Goal: Task Accomplishment & Management: Use online tool/utility

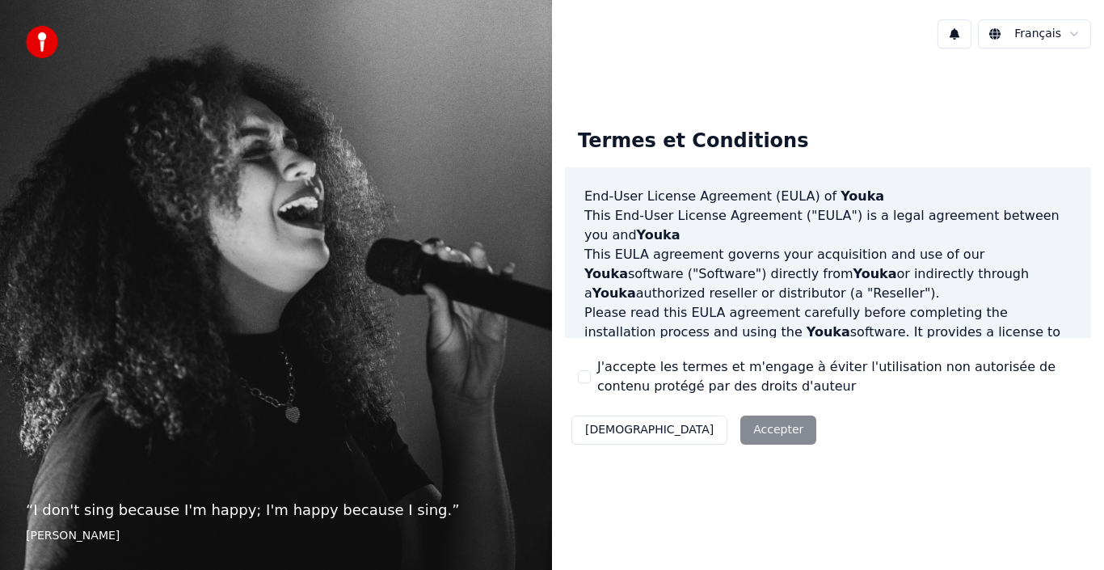
click at [701, 430] on div "Décliner Accepter" at bounding box center [694, 430] width 258 height 42
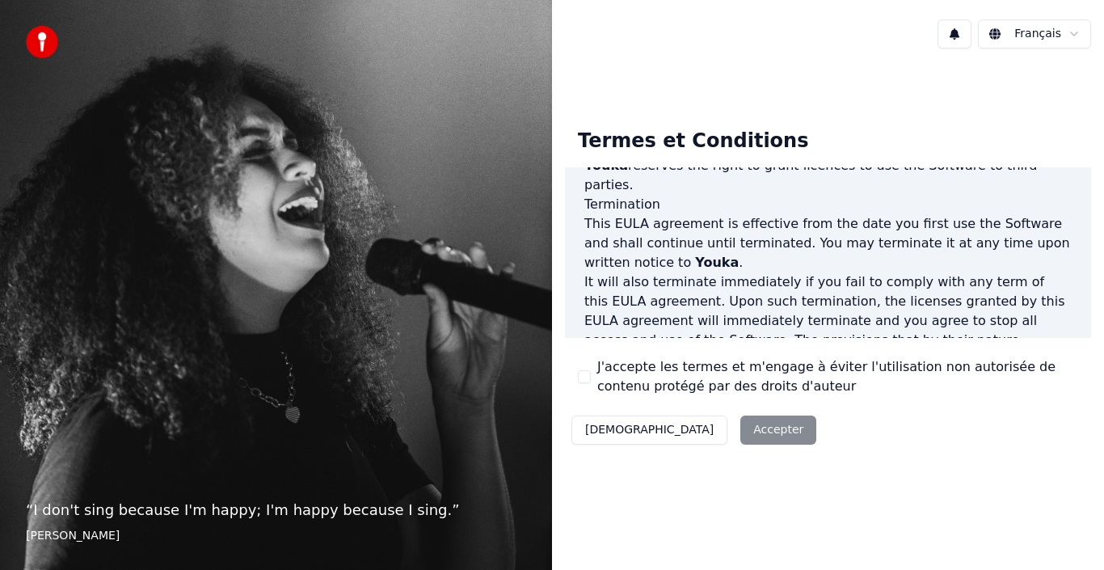
scroll to position [1109, 0]
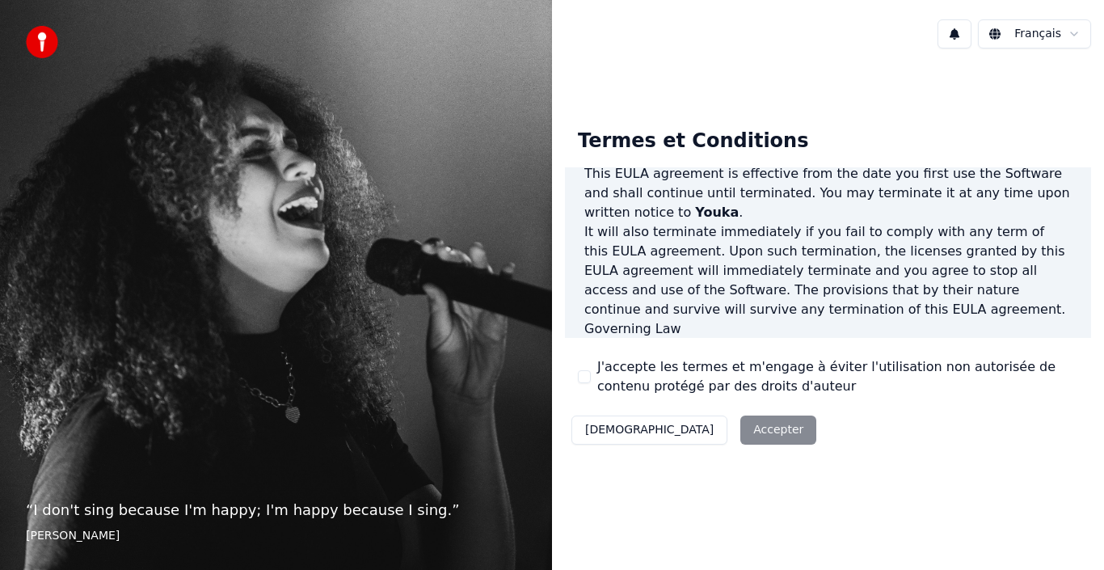
click at [676, 430] on div "Décliner Accepter" at bounding box center [694, 430] width 258 height 42
click at [684, 431] on div "Décliner Accepter" at bounding box center [694, 430] width 258 height 42
click at [1075, 34] on html "“ I don't sing because I'm happy; I'm happy because I sing. ” William James Fra…" at bounding box center [552, 285] width 1104 height 570
click at [684, 435] on div "Décliner Accepter" at bounding box center [694, 430] width 258 height 42
click at [699, 426] on div "Décliner Accepter" at bounding box center [694, 430] width 258 height 42
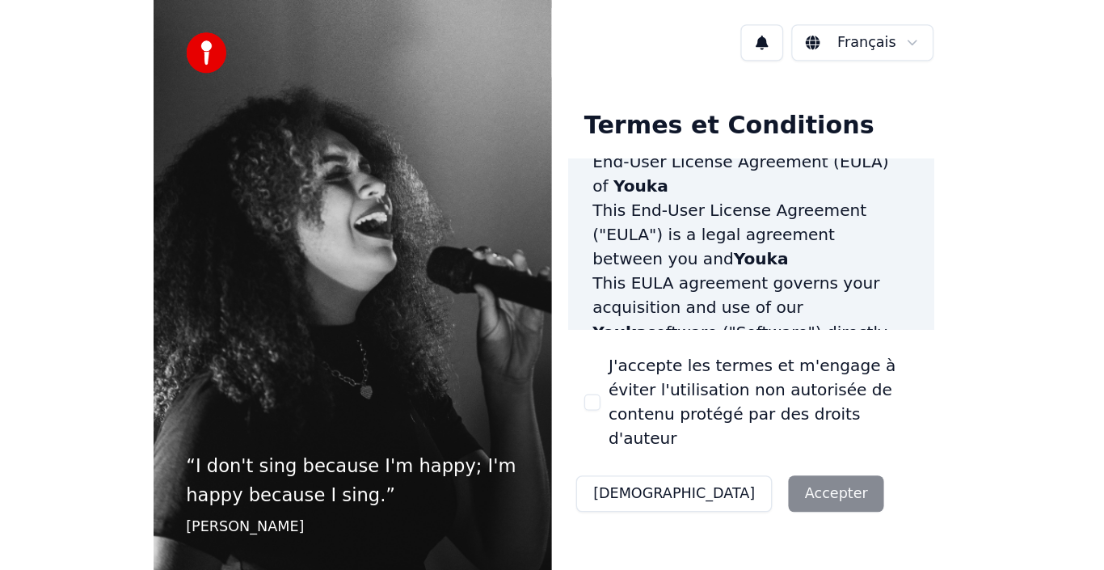
scroll to position [0, 0]
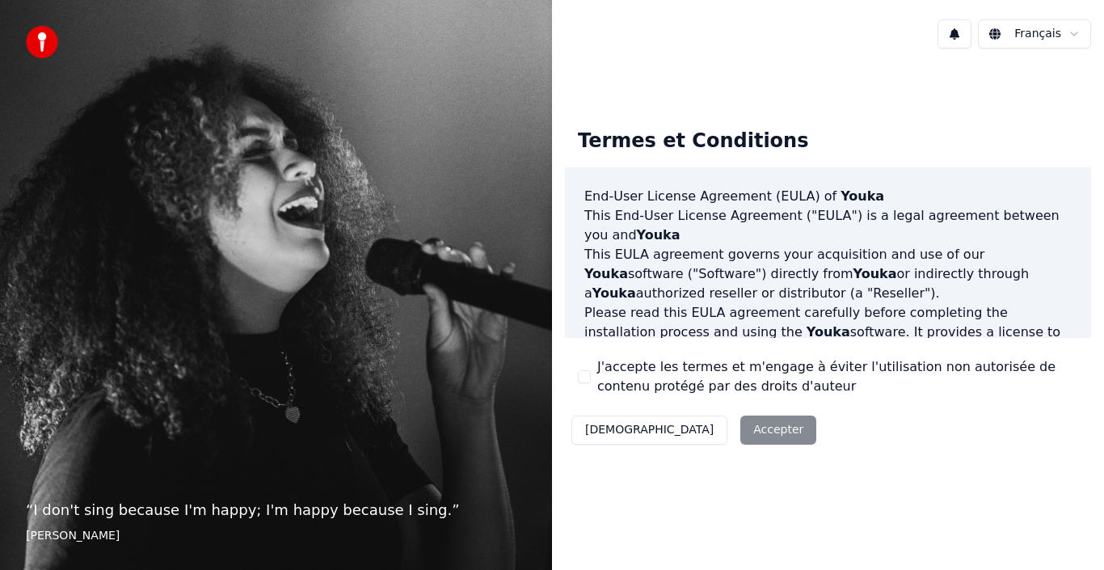
click at [682, 427] on div "Décliner Accepter" at bounding box center [694, 430] width 258 height 42
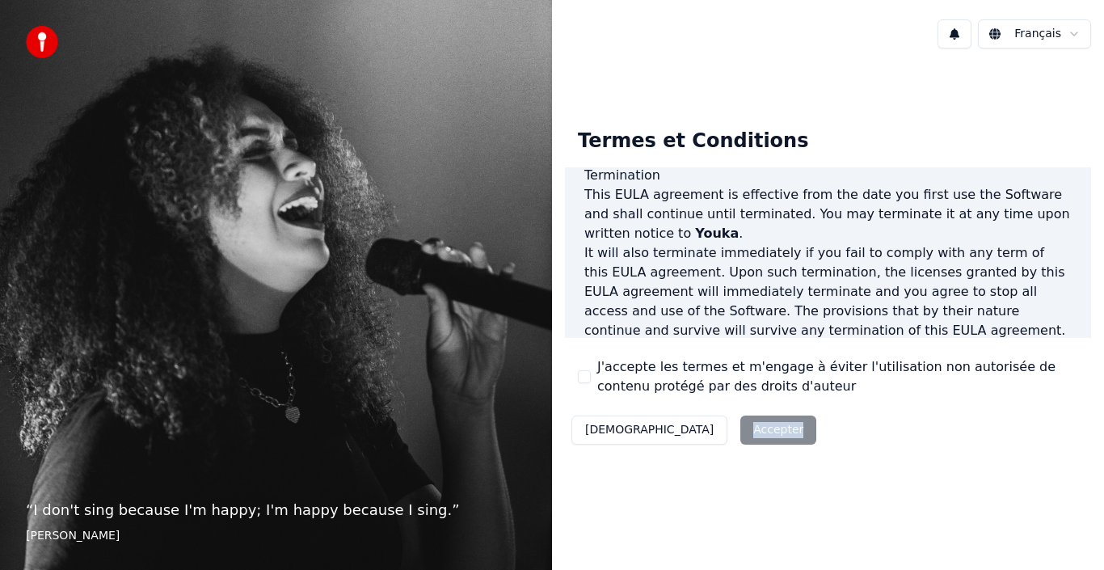
scroll to position [1109, 0]
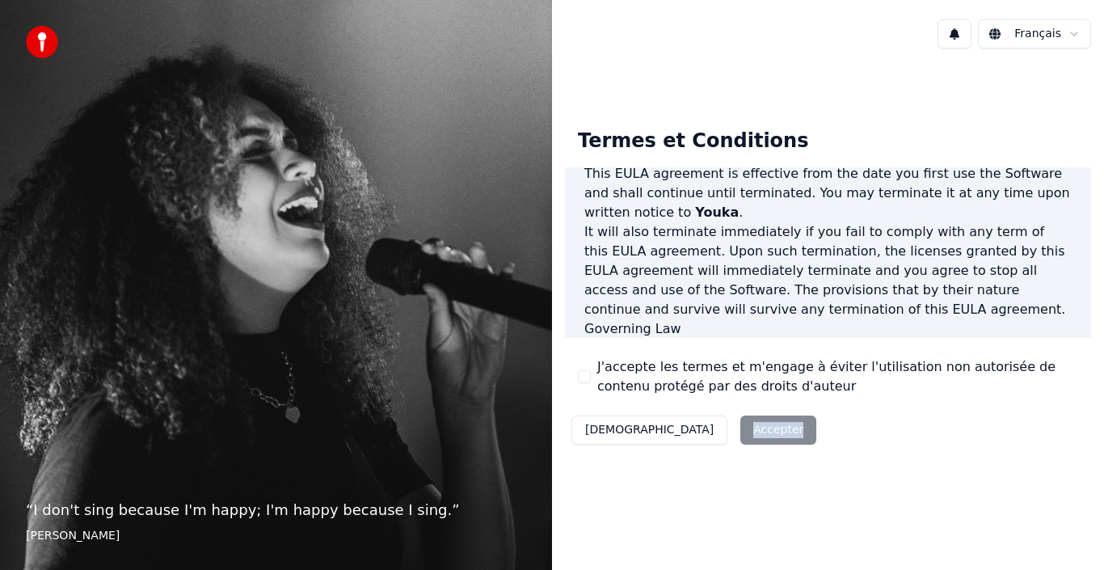
click at [676, 433] on div "Décliner Accepter" at bounding box center [694, 430] width 258 height 42
click at [678, 432] on div "Décliner Accepter" at bounding box center [694, 430] width 258 height 42
click at [689, 429] on div "Décliner Accepter" at bounding box center [694, 430] width 258 height 42
click at [686, 427] on div "Décliner Accepter" at bounding box center [694, 430] width 258 height 42
click at [183, 514] on p "“ I don't sing because I'm happy; I'm happy because I sing. ”" at bounding box center [276, 510] width 500 height 23
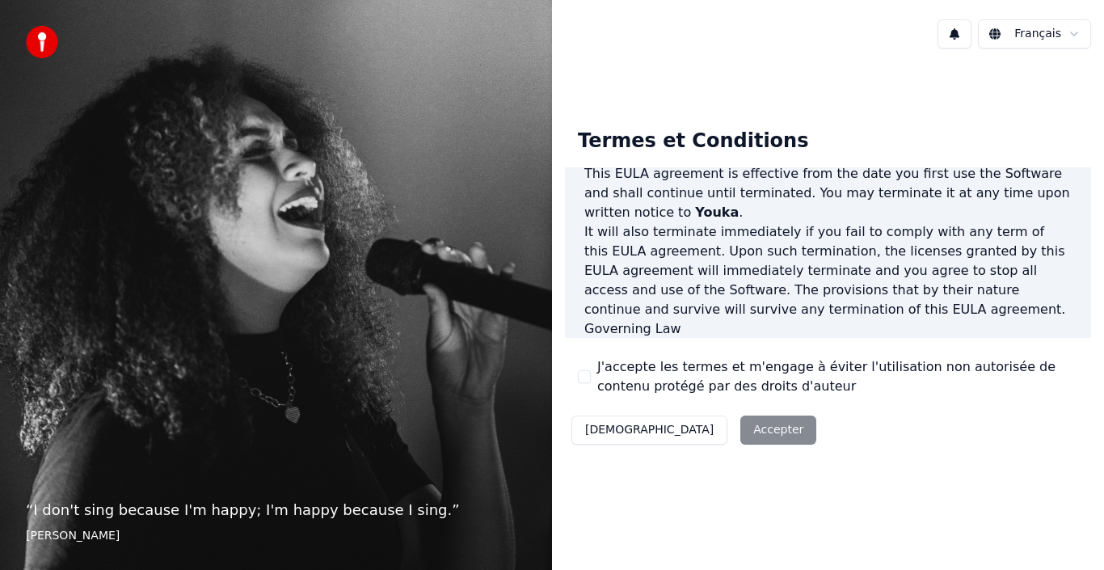
click at [688, 428] on div "Décliner Accepter" at bounding box center [694, 430] width 258 height 42
click at [692, 435] on div "Décliner Accepter" at bounding box center [694, 430] width 258 height 42
click at [692, 434] on div "Décliner Accepter" at bounding box center [694, 430] width 258 height 42
click at [965, 36] on button at bounding box center [954, 33] width 34 height 29
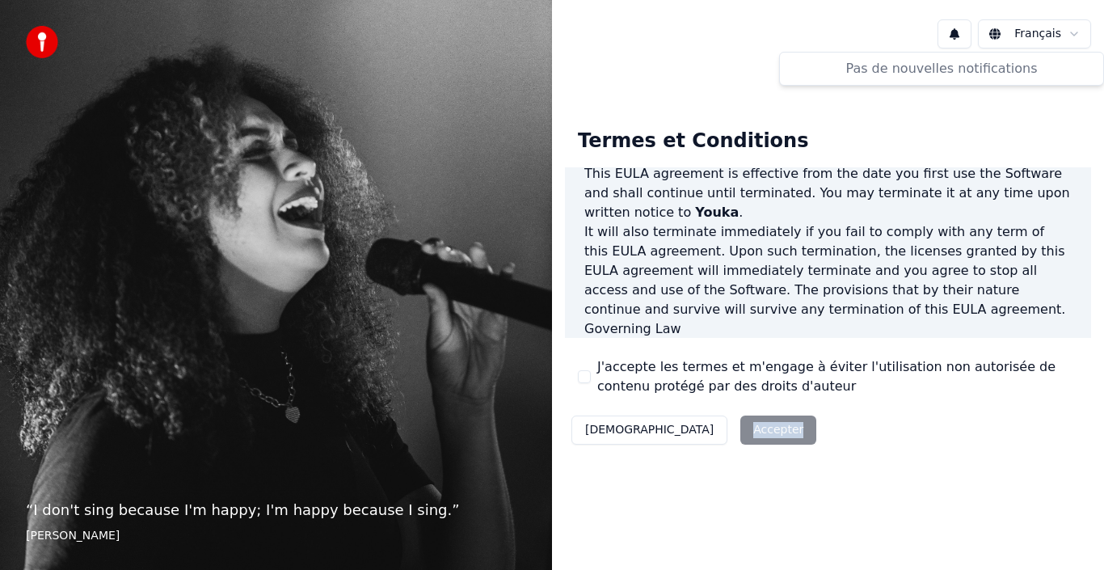
click at [1023, 121] on div "Termes et Conditions End-User License Agreement (EULA) of Youka This End-User L…" at bounding box center [828, 283] width 526 height 335
click at [684, 431] on div "Décliner Accepter" at bounding box center [694, 430] width 258 height 42
click at [687, 431] on div "Décliner Accepter" at bounding box center [694, 430] width 258 height 42
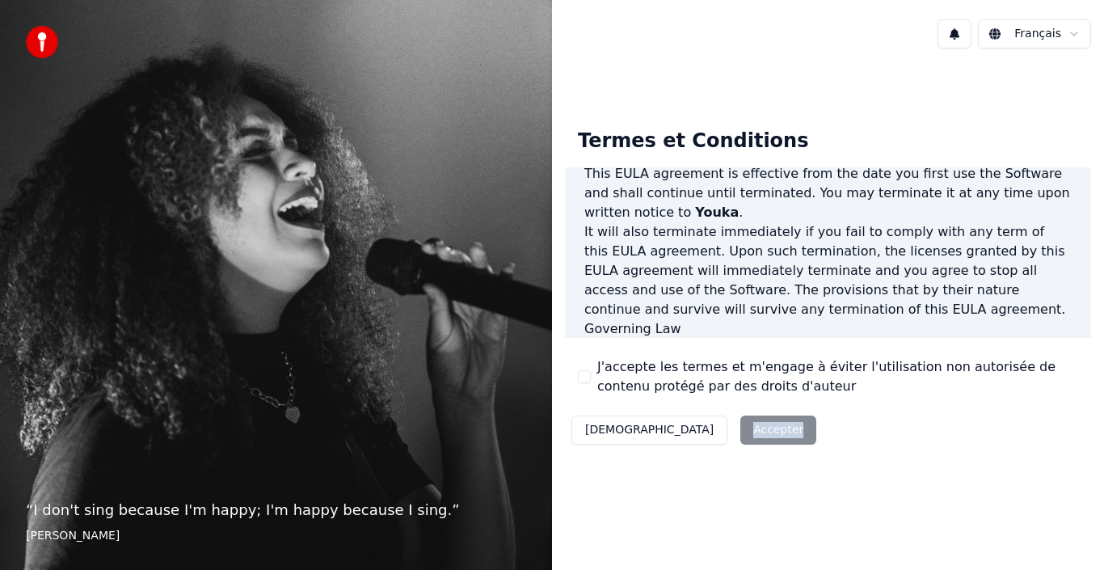
click at [687, 431] on div "Décliner Accepter" at bounding box center [694, 430] width 258 height 42
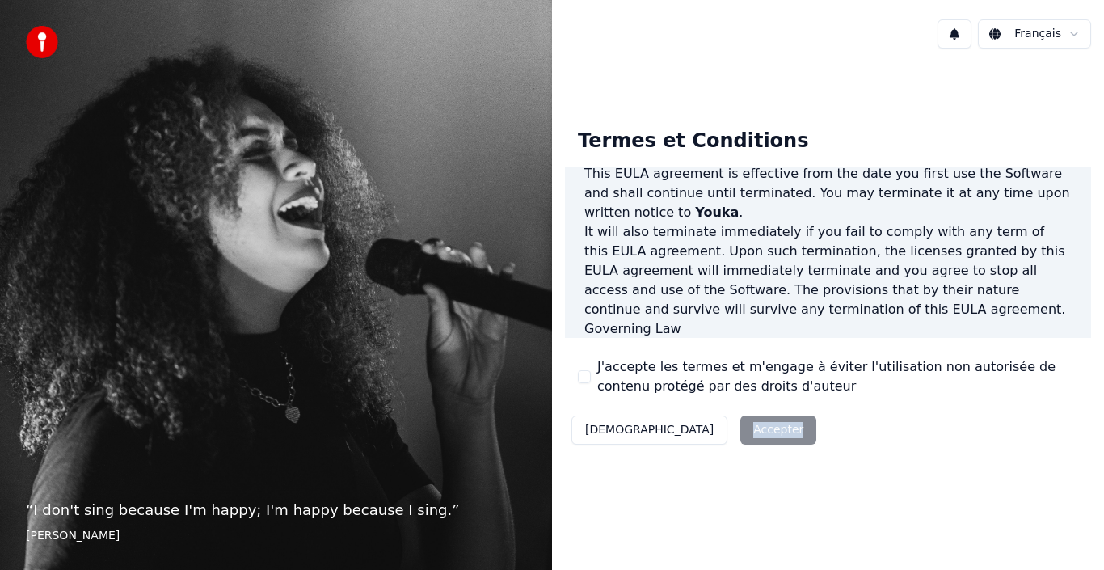
click at [687, 431] on div "Décliner Accepter" at bounding box center [694, 430] width 258 height 42
click at [691, 431] on div "Décliner Accepter" at bounding box center [694, 430] width 258 height 42
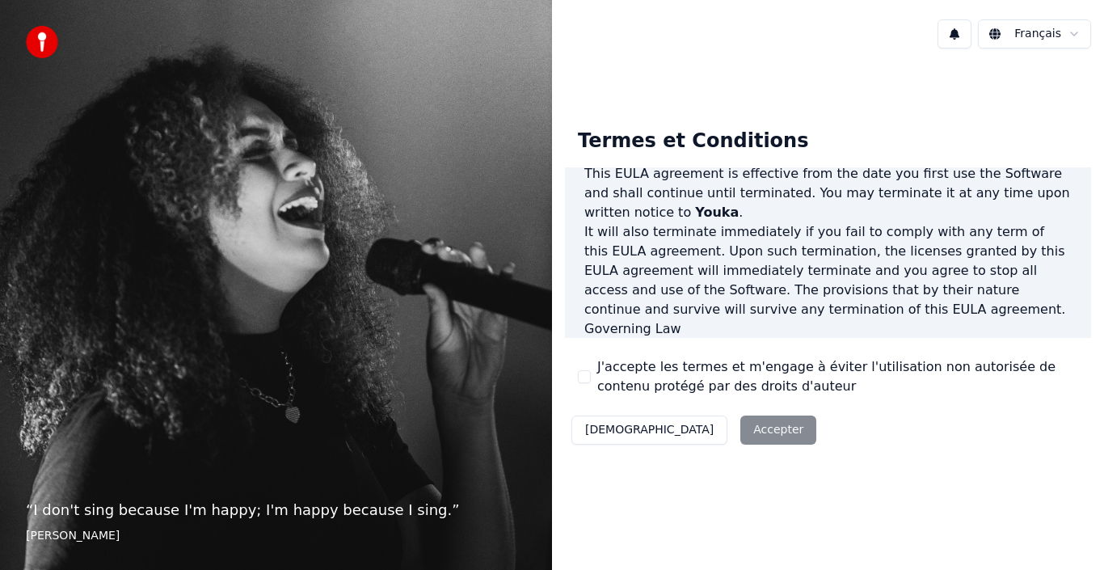
click at [719, 436] on div "Décliner Accepter" at bounding box center [694, 430] width 258 height 42
click at [701, 431] on div "Décliner Accepter" at bounding box center [694, 430] width 258 height 42
click at [600, 429] on button "Décliner" at bounding box center [649, 429] width 156 height 29
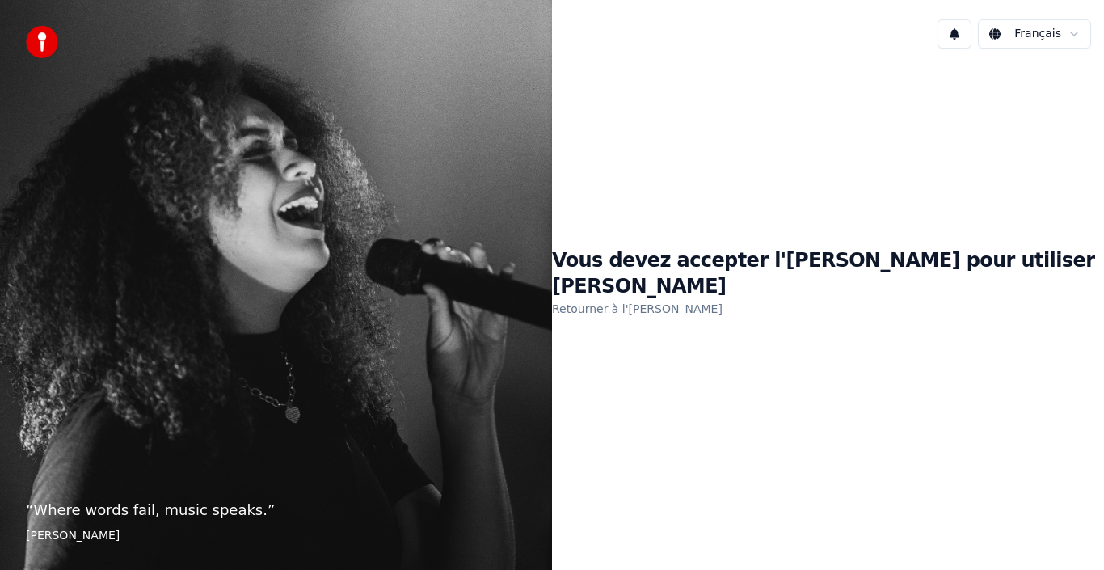
click at [680, 297] on link "Retourner à l'EULA" at bounding box center [637, 309] width 170 height 26
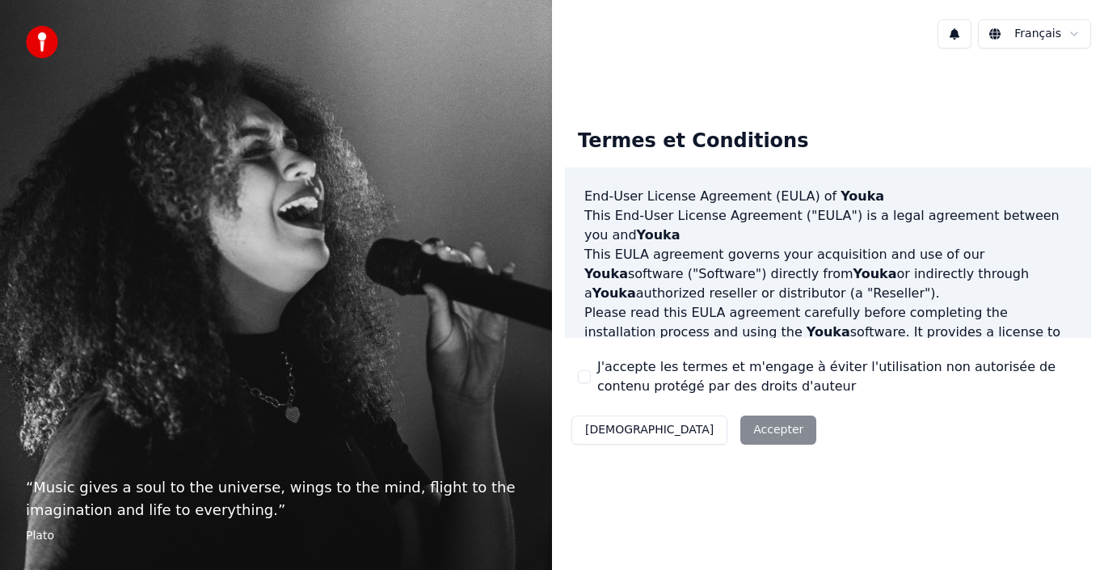
click at [687, 427] on div "Décliner Accepter" at bounding box center [694, 430] width 258 height 42
click at [688, 428] on div "Décliner Accepter" at bounding box center [694, 430] width 258 height 42
click at [693, 429] on div "Décliner Accepter" at bounding box center [694, 430] width 258 height 42
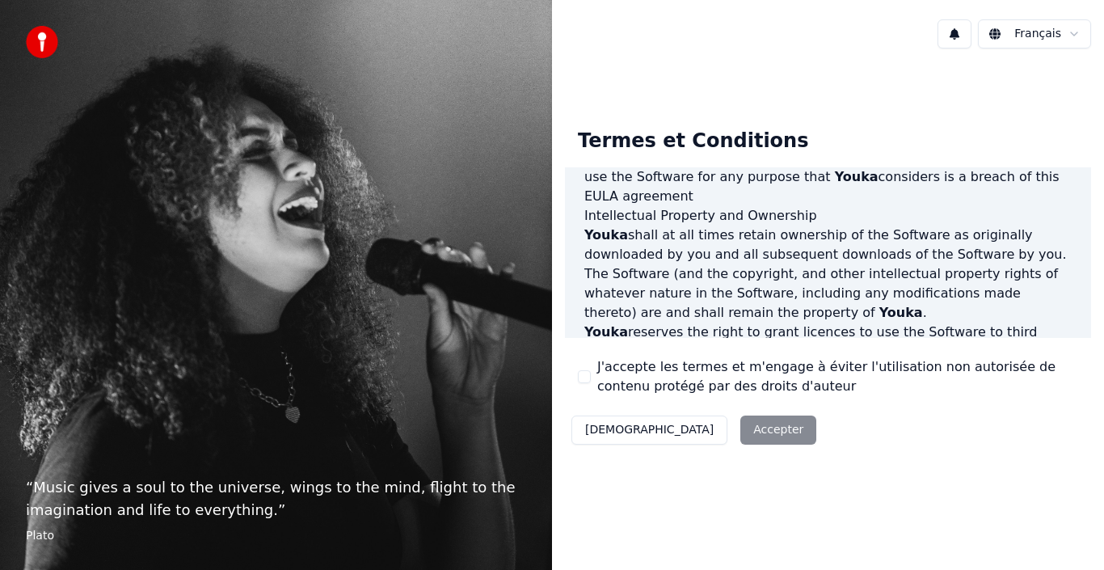
scroll to position [1109, 0]
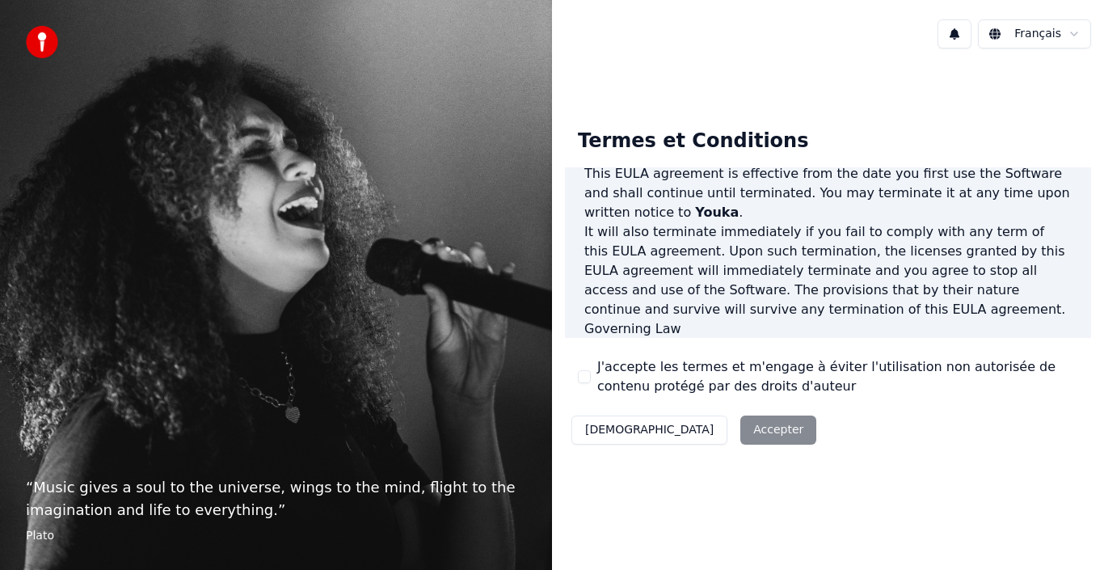
click at [680, 369] on label "J'accepte les termes et m'engage à éviter l'utilisation non autorisée de conten…" at bounding box center [837, 376] width 481 height 39
click at [591, 370] on button "J'accepte les termes et m'engage à éviter l'utilisation non autorisée de conten…" at bounding box center [584, 376] width 13 height 13
click at [740, 427] on button "Accepter" at bounding box center [778, 429] width 76 height 29
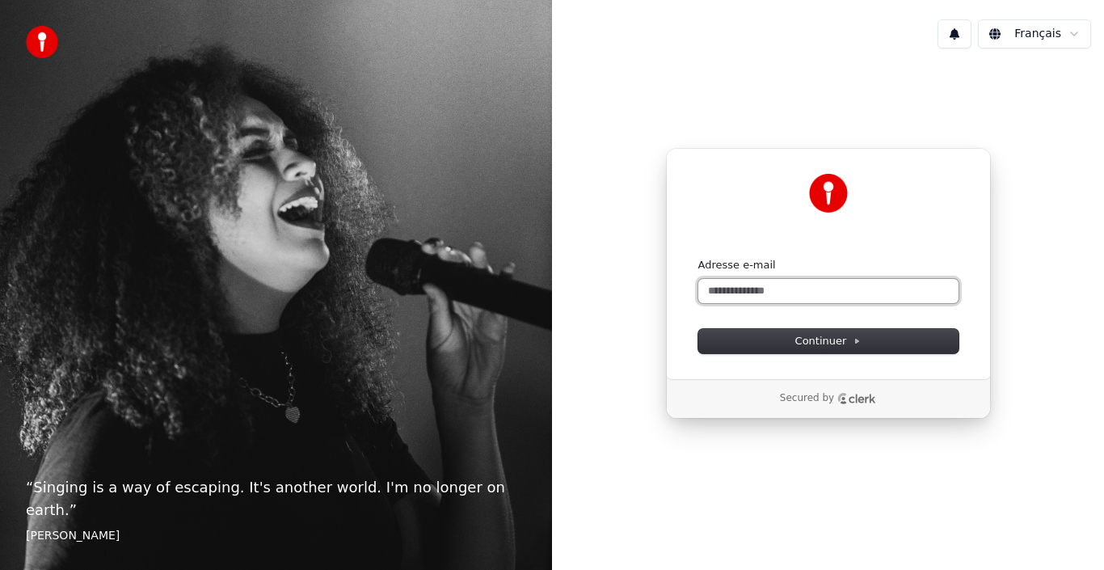
click at [723, 290] on input "Adresse e-mail" at bounding box center [828, 291] width 260 height 24
click at [852, 343] on icon at bounding box center [856, 341] width 8 height 8
type input "**********"
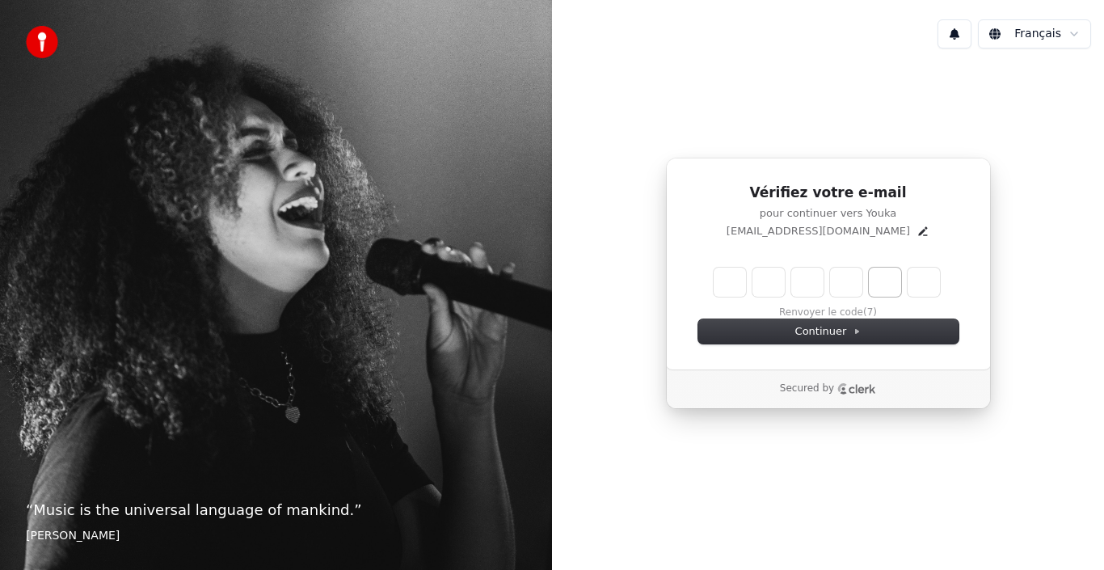
type input "*"
type input "**"
type input "*"
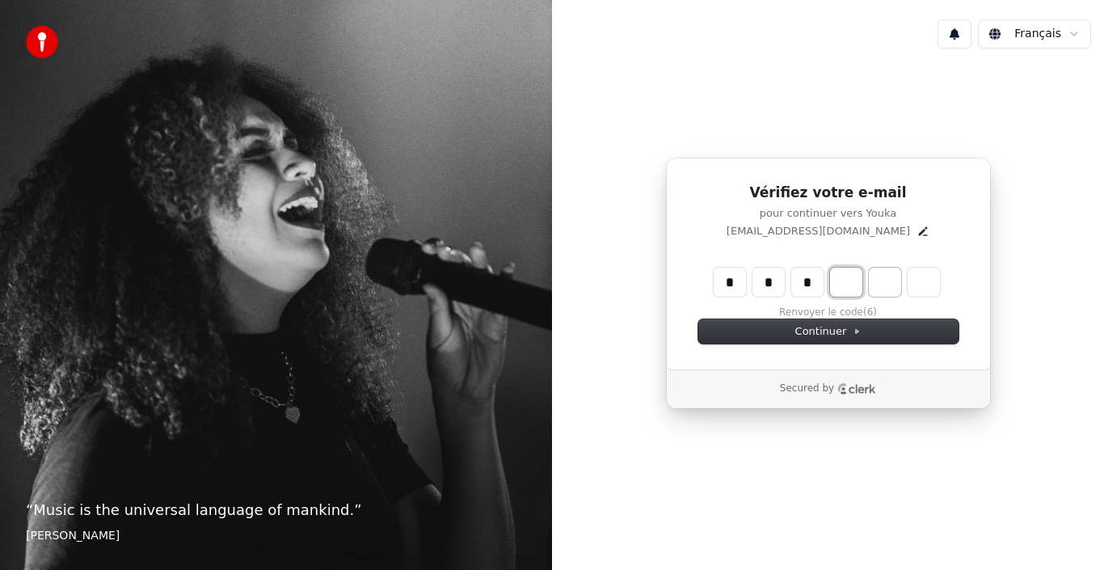
type input "***"
type input "*"
type input "****"
type input "*"
type input "******"
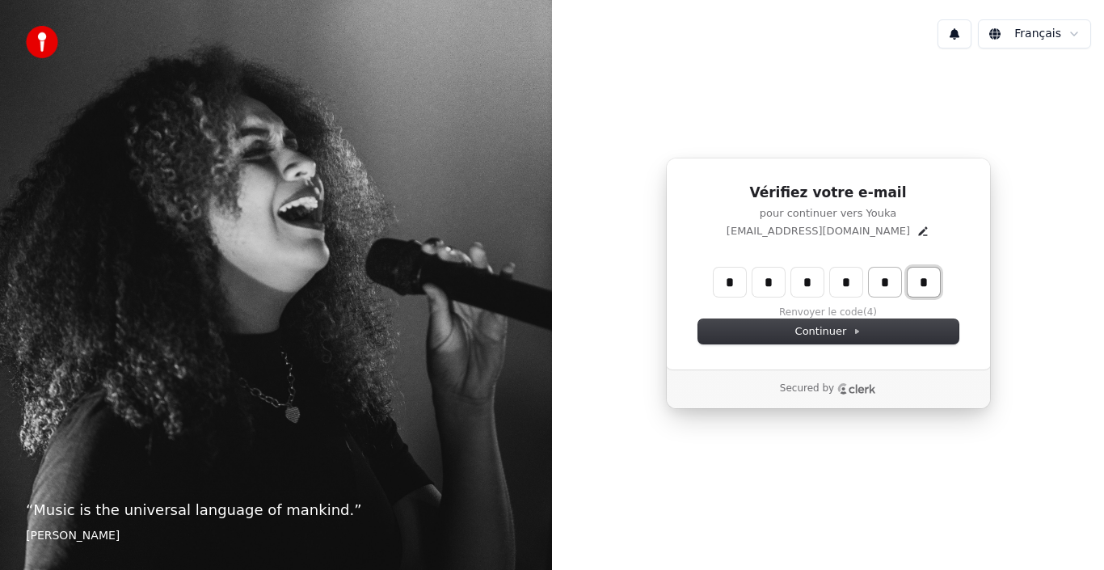
type input "*"
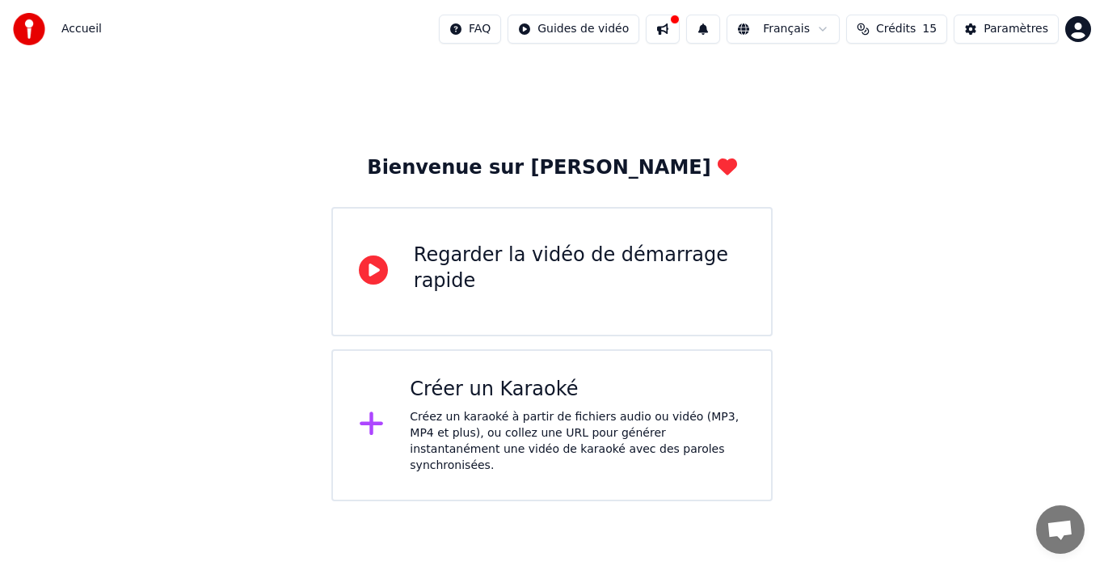
click at [368, 271] on icon at bounding box center [373, 269] width 29 height 29
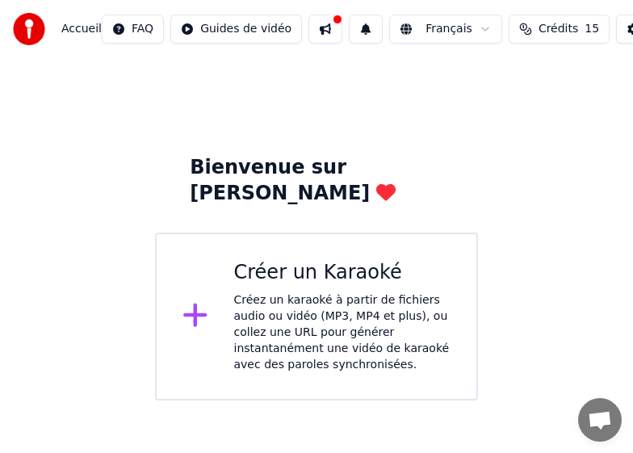
click at [189, 29] on html "Accueil FAQ Guides de vidéo Français Crédits 15 Paramètres Bienvenue sur Youka …" at bounding box center [316, 200] width 633 height 401
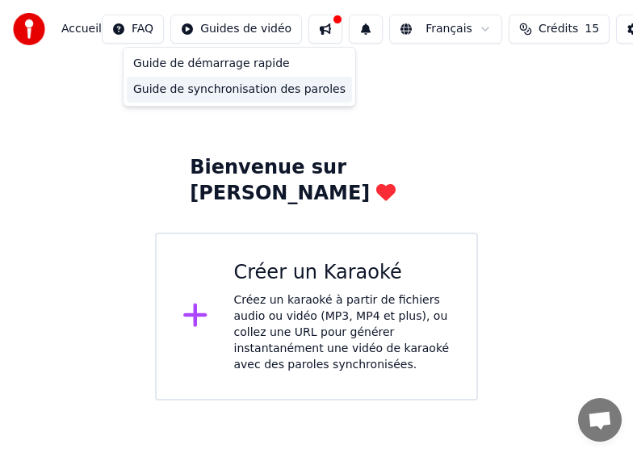
click at [229, 89] on div "Guide de synchronisation des paroles" at bounding box center [239, 90] width 225 height 26
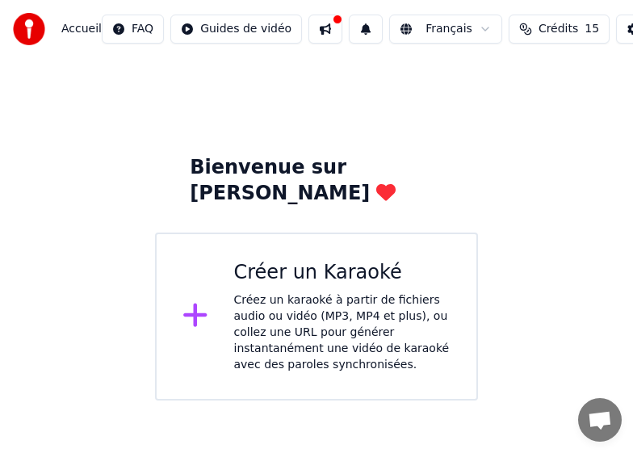
click at [280, 293] on div "Créez un karaoké à partir de fichiers audio ou vidéo (MP3, MP4 et plus), ou col…" at bounding box center [342, 333] width 217 height 81
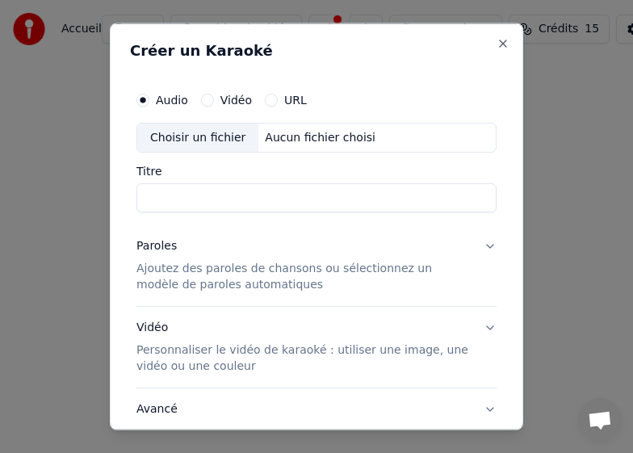
click at [196, 138] on div "Choisir un fichier" at bounding box center [197, 137] width 121 height 29
click at [150, 75] on div "Créer un Karaoké Audio Vidéo URL Choisir un fichier Aucun fichier choisi Titre …" at bounding box center [317, 227] width 414 height 408
click at [294, 140] on div "Aucun fichier choisi" at bounding box center [321, 137] width 124 height 16
click at [232, 101] on label "Vidéo" at bounding box center [237, 99] width 32 height 11
click at [214, 101] on button "Vidéo" at bounding box center [207, 99] width 13 height 13
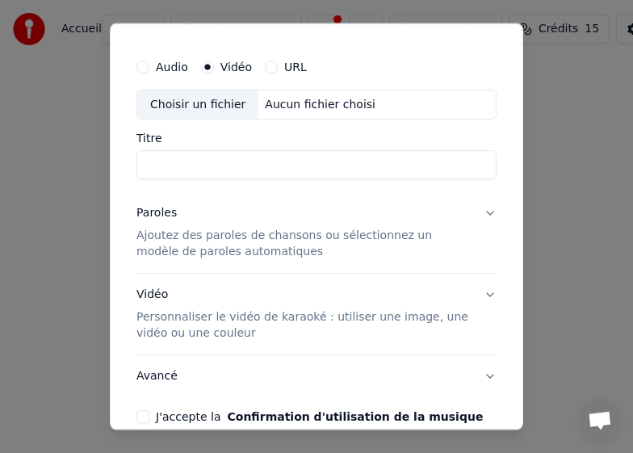
scroll to position [114, 0]
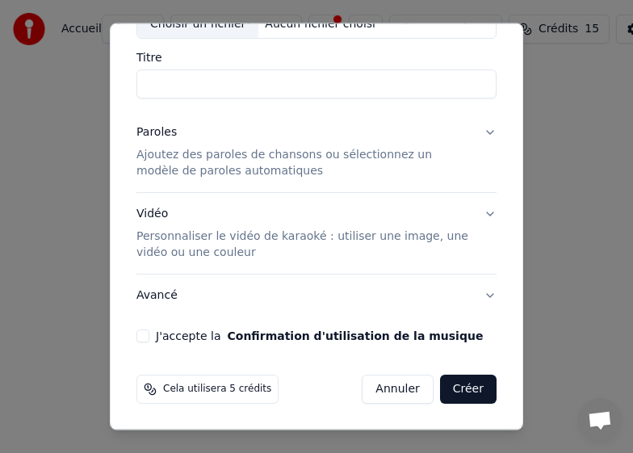
click at [174, 48] on div "Audio Vidéo URL Choisir un fichier Aucun fichier choisi Titre" at bounding box center [317, 33] width 360 height 129
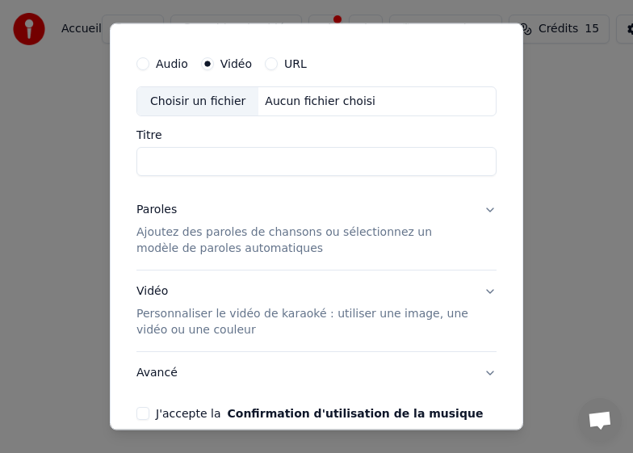
scroll to position [0, 0]
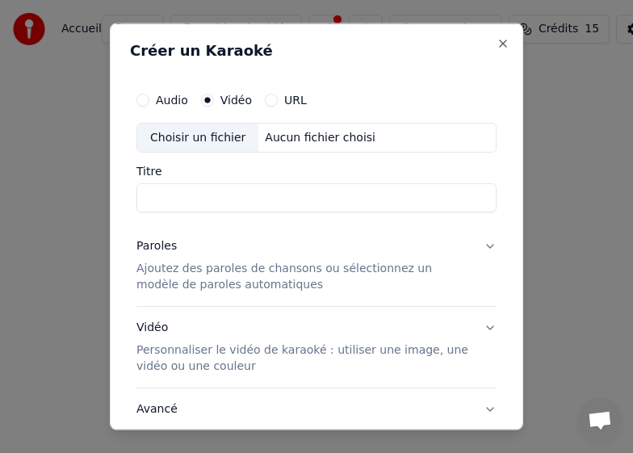
click at [127, 63] on div "Créer un Karaoké Audio Vidéo URL Choisir un fichier Aucun fichier choisi Titre …" at bounding box center [317, 227] width 414 height 408
click at [286, 140] on div "Aucun fichier choisi" at bounding box center [321, 137] width 124 height 16
click at [203, 141] on div "Choisir un fichier" at bounding box center [197, 137] width 121 height 29
click at [497, 43] on button "Close" at bounding box center [503, 42] width 13 height 13
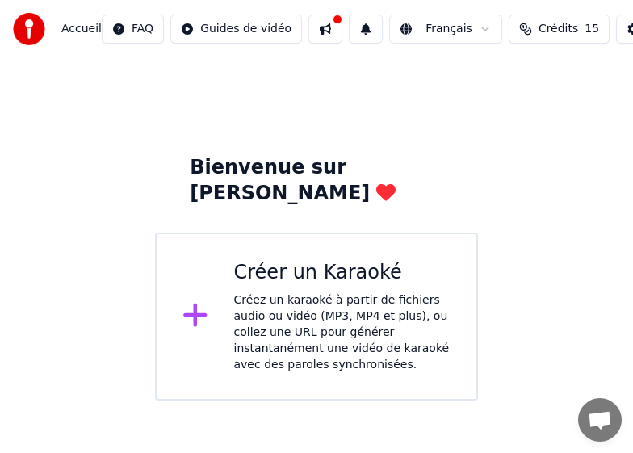
click at [271, 294] on div "Créez un karaoké à partir de fichiers audio ou vidéo (MP3, MP4 et plus), ou col…" at bounding box center [342, 333] width 217 height 81
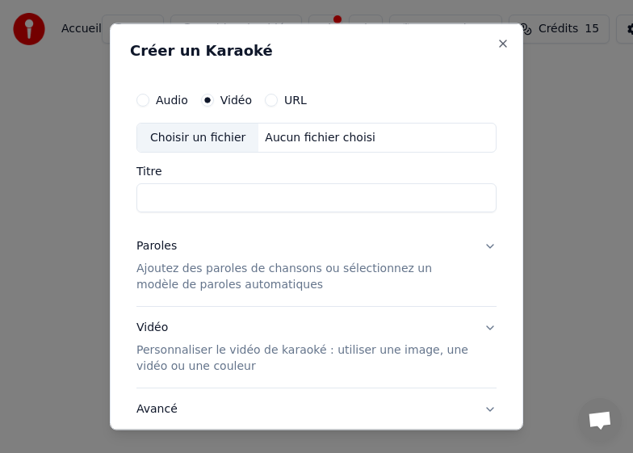
click at [408, 323] on div "Vidéo Personnaliser le vidéo de karaoké : utiliser une image, une vidéo ou une …" at bounding box center [304, 347] width 335 height 55
click at [156, 99] on label "Audio" at bounding box center [172, 99] width 32 height 11
click at [149, 99] on button "Audio" at bounding box center [143, 99] width 13 height 13
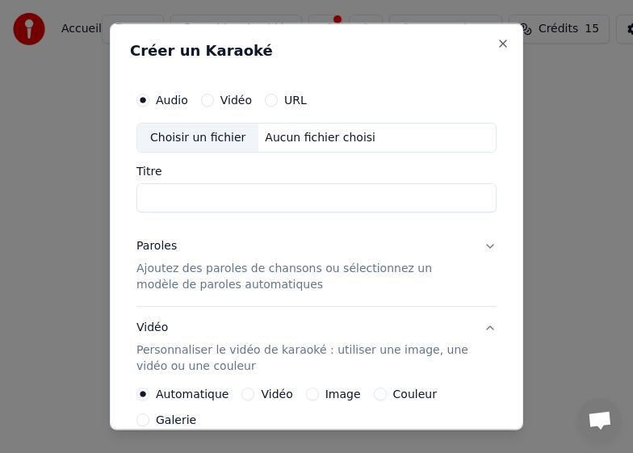
click at [297, 136] on div "Aucun fichier choisi" at bounding box center [321, 137] width 124 height 16
click at [233, 103] on label "Vidéo" at bounding box center [237, 99] width 32 height 11
click at [214, 103] on button "Vidéo" at bounding box center [207, 99] width 13 height 13
click at [287, 137] on div "Aucun fichier choisi" at bounding box center [321, 137] width 124 height 16
click at [212, 335] on div "Vidéo Personnaliser le vidéo de karaoké : utiliser une image, une vidéo ou une …" at bounding box center [304, 347] width 335 height 55
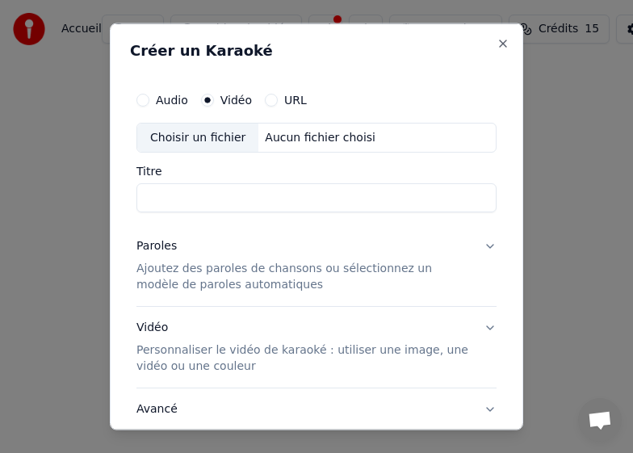
click at [295, 100] on label "URL" at bounding box center [295, 99] width 23 height 11
click at [278, 100] on button "URL" at bounding box center [271, 99] width 13 height 13
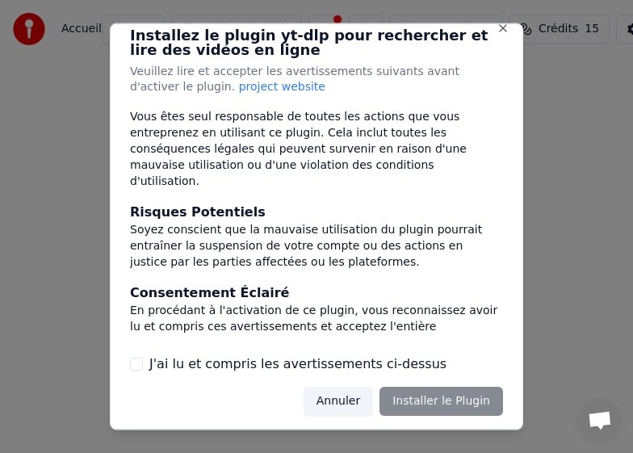
scroll to position [20, 0]
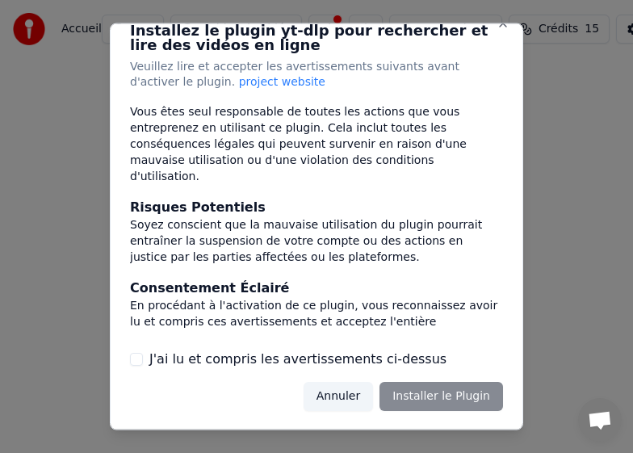
click at [170, 360] on label "J'ai lu et compris les avertissements ci-dessus" at bounding box center [297, 359] width 297 height 19
click at [143, 360] on button "J'ai lu et compris les avertissements ci-dessus" at bounding box center [136, 359] width 13 height 13
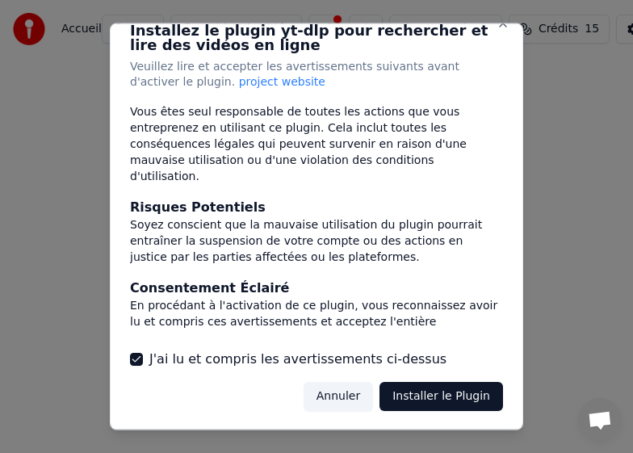
click at [417, 397] on button "Installer le Plugin" at bounding box center [442, 396] width 124 height 29
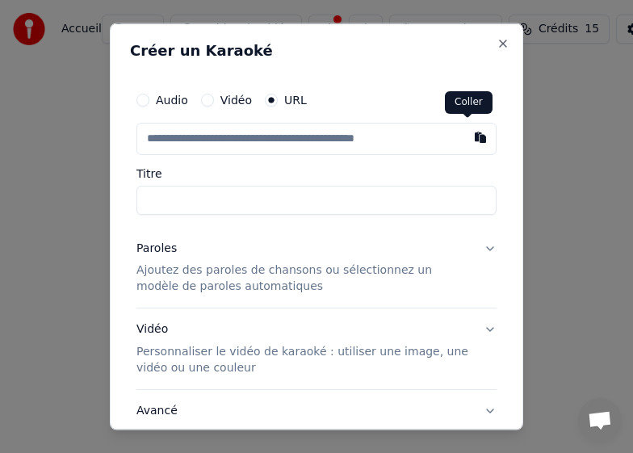
click at [470, 137] on button "button" at bounding box center [481, 136] width 32 height 29
click at [465, 135] on button "button" at bounding box center [481, 136] width 32 height 29
click at [208, 99] on button "Vidéo" at bounding box center [207, 99] width 13 height 13
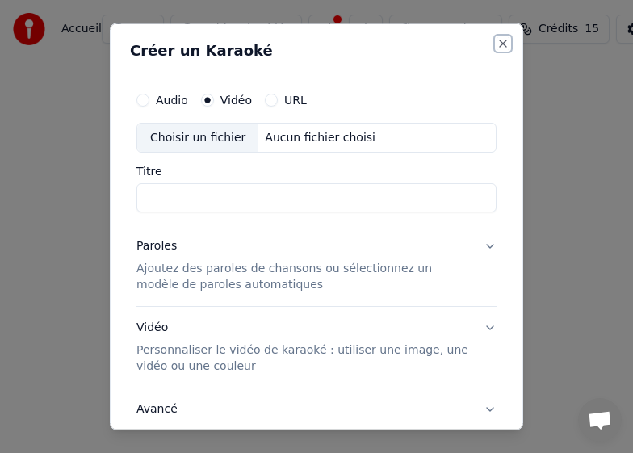
click at [497, 43] on button "Close" at bounding box center [503, 42] width 13 height 13
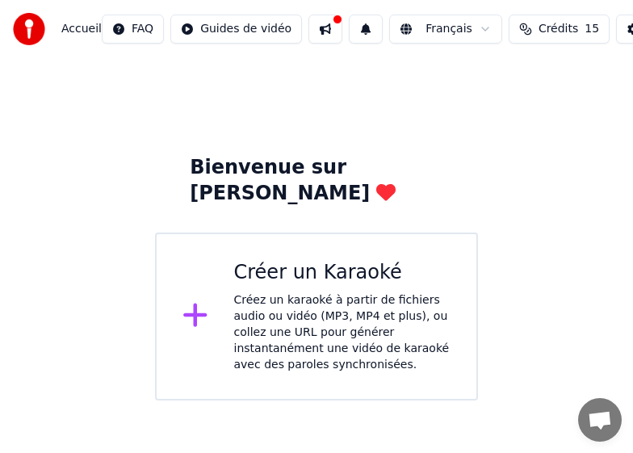
click at [290, 293] on div "Créez un karaoké à partir de fichiers audio ou vidéo (MP3, MP4 et plus), ou col…" at bounding box center [342, 333] width 217 height 81
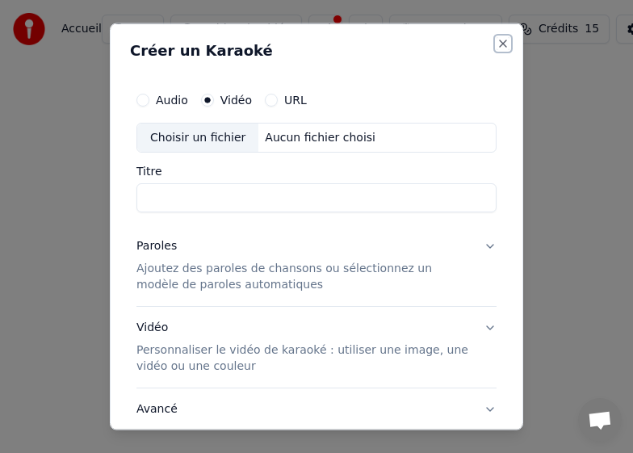
click at [497, 44] on button "Close" at bounding box center [503, 42] width 13 height 13
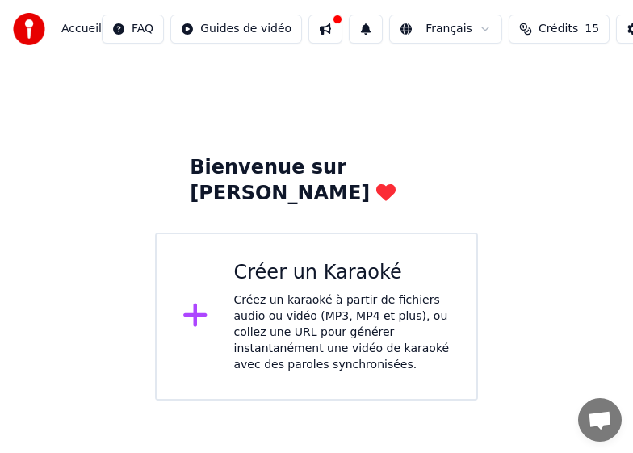
click at [318, 293] on div "Créez un karaoké à partir de fichiers audio ou vidéo (MP3, MP4 et plus), ou col…" at bounding box center [342, 333] width 217 height 81
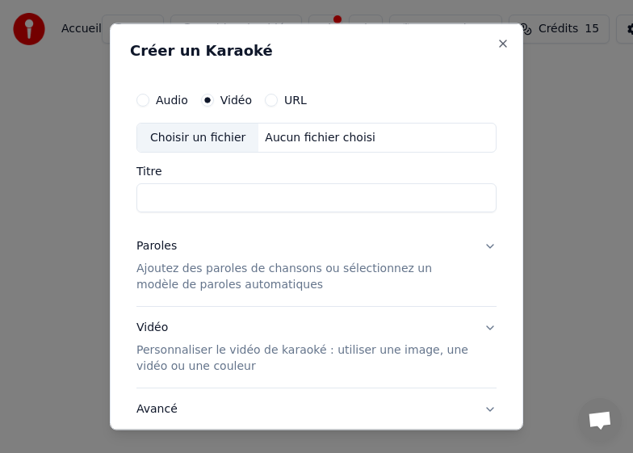
click at [146, 99] on button "Audio" at bounding box center [143, 99] width 13 height 13
click at [276, 139] on div "Aucun fichier choisi" at bounding box center [321, 137] width 124 height 16
type input "**********"
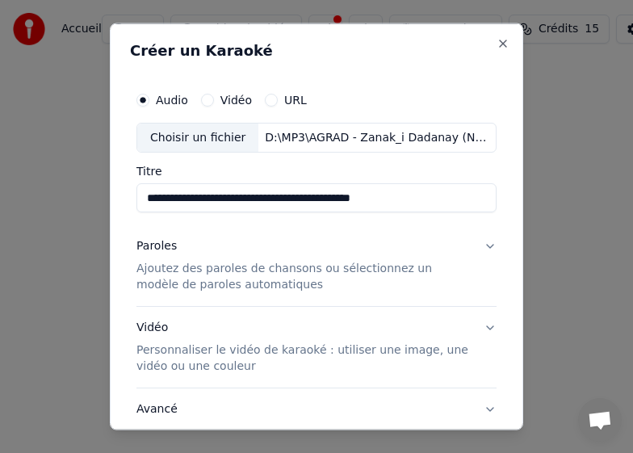
scroll to position [81, 0]
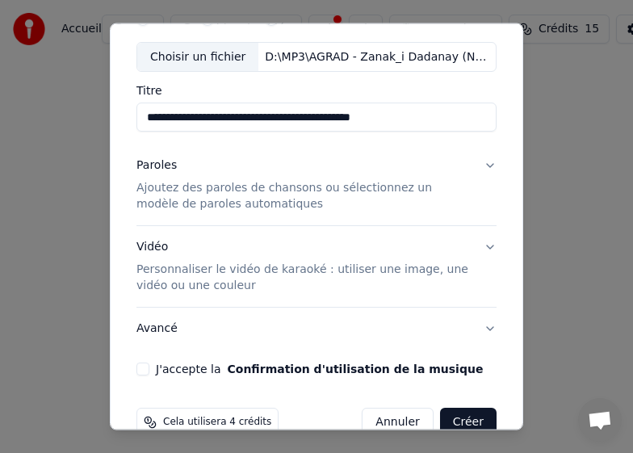
click at [204, 272] on p "Personnaliser le vidéo de karaoké : utiliser une image, une vidéo ou une couleur" at bounding box center [304, 278] width 335 height 32
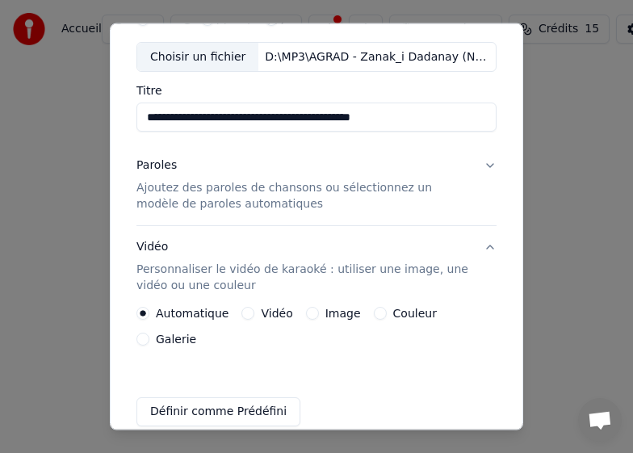
click at [271, 318] on label "Vidéo" at bounding box center [277, 313] width 32 height 11
click at [255, 318] on button "Vidéo" at bounding box center [248, 313] width 13 height 13
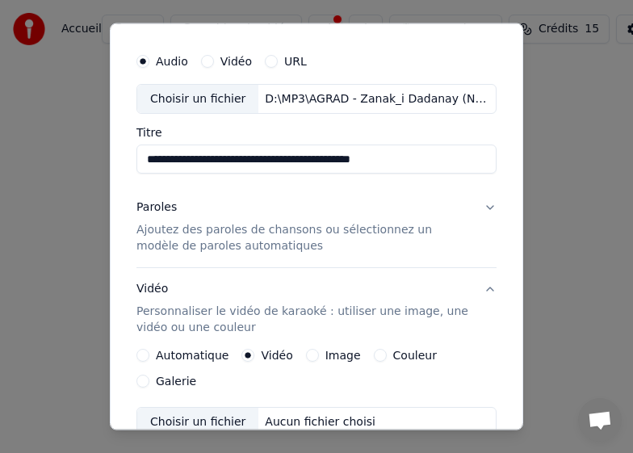
scroll to position [0, 0]
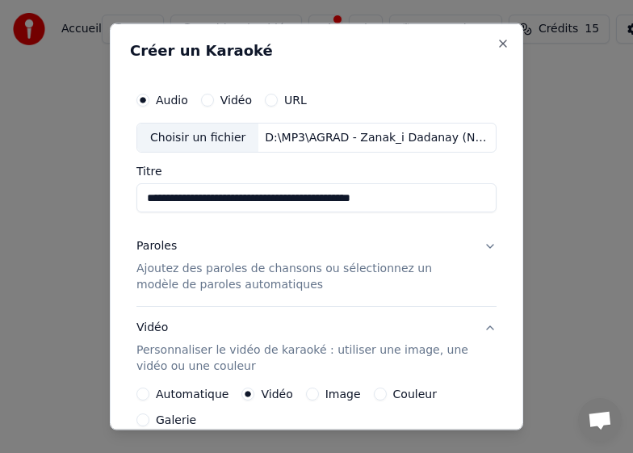
click at [294, 101] on label "URL" at bounding box center [295, 99] width 23 height 11
click at [278, 101] on button "URL" at bounding box center [271, 99] width 13 height 13
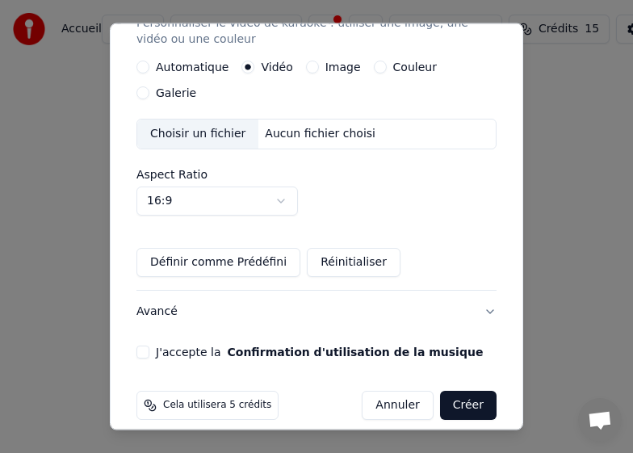
scroll to position [345, 0]
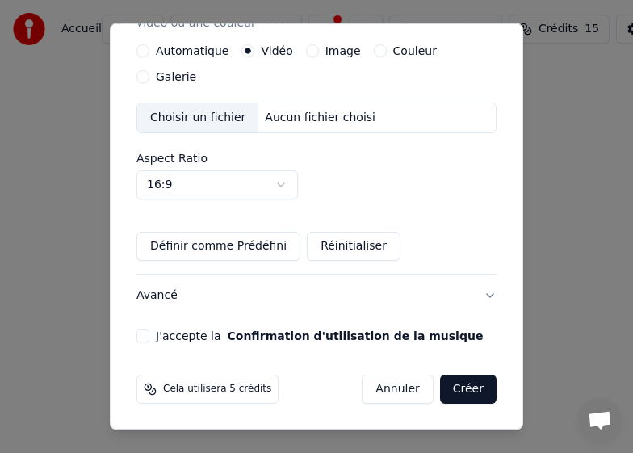
click at [139, 337] on button "J'accepte la Confirmation d'utilisation de la musique" at bounding box center [143, 336] width 13 height 13
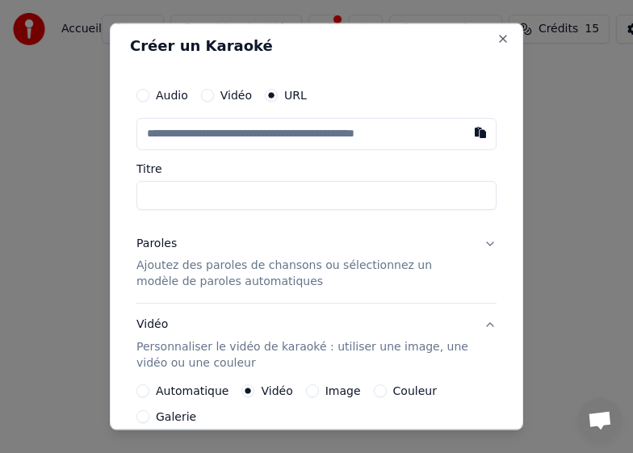
scroll to position [0, 0]
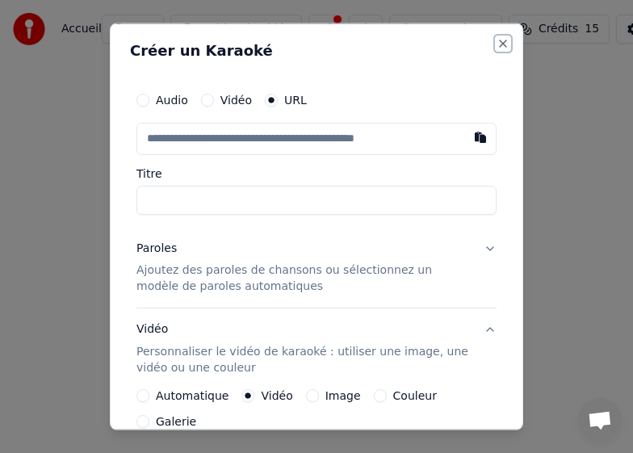
click at [497, 43] on button "Close" at bounding box center [503, 42] width 13 height 13
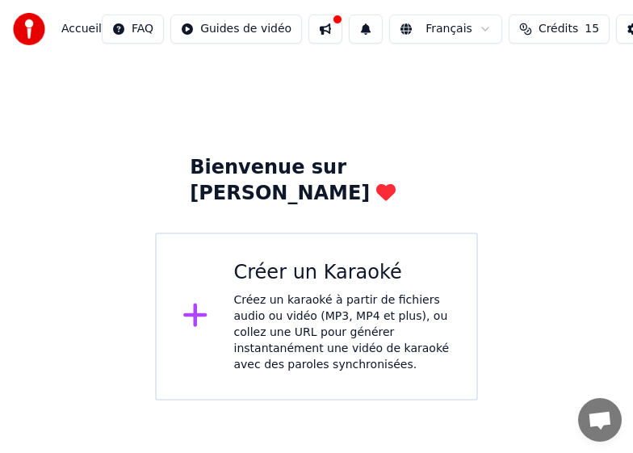
click at [271, 293] on div "Créez un karaoké à partir de fichiers audio ou vidéo (MP3, MP4 et plus), ou col…" at bounding box center [342, 333] width 217 height 81
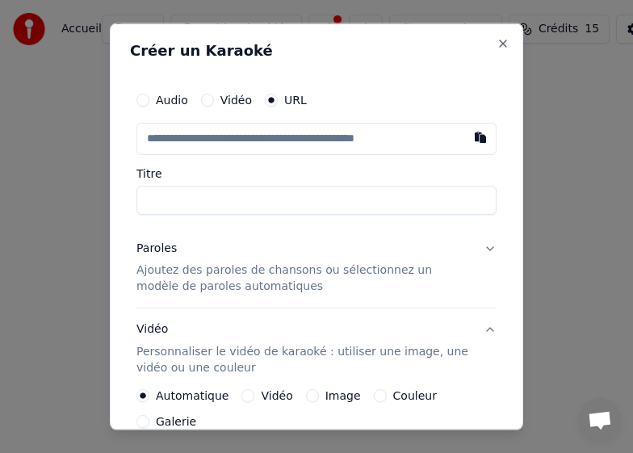
click at [145, 99] on button "Audio" at bounding box center [143, 99] width 13 height 13
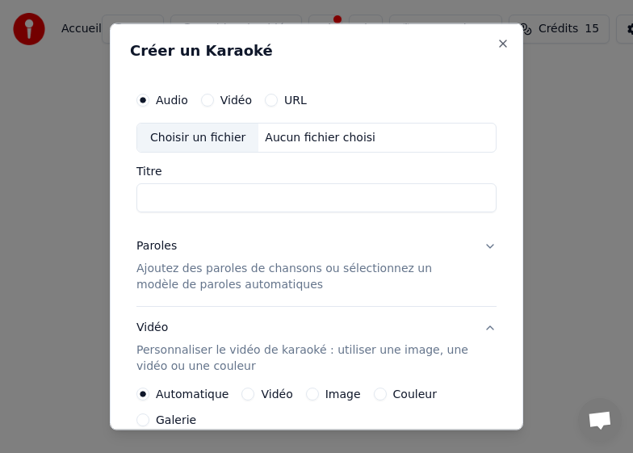
click at [283, 138] on div "Aucun fichier choisi" at bounding box center [321, 137] width 124 height 16
type input "**********"
click at [206, 103] on button "Vidéo" at bounding box center [207, 99] width 13 height 13
click at [280, 137] on div "Aucun fichier choisi" at bounding box center [321, 137] width 124 height 16
type input "**********"
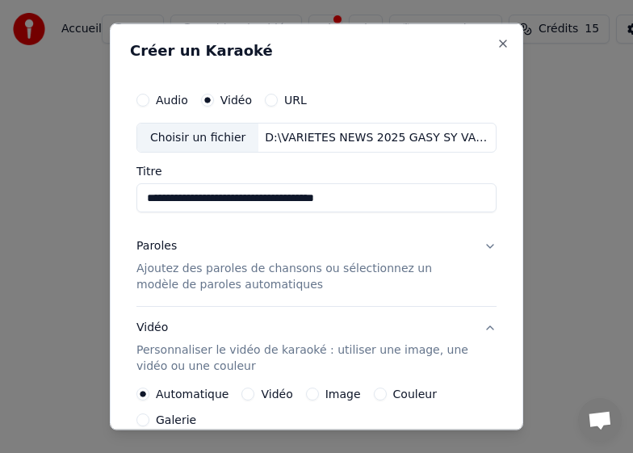
click at [271, 103] on button "URL" at bounding box center [271, 99] width 13 height 13
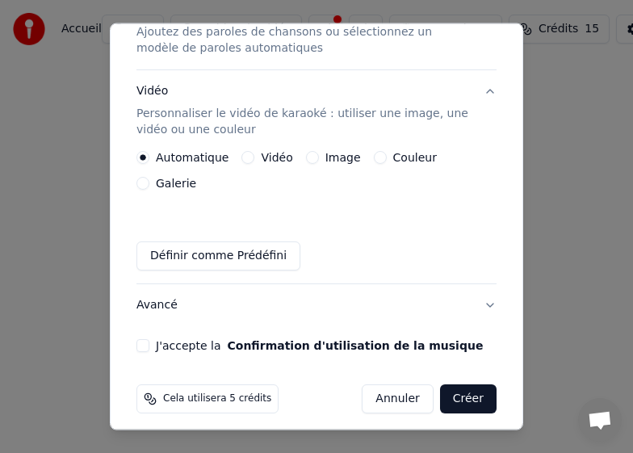
scroll to position [248, 0]
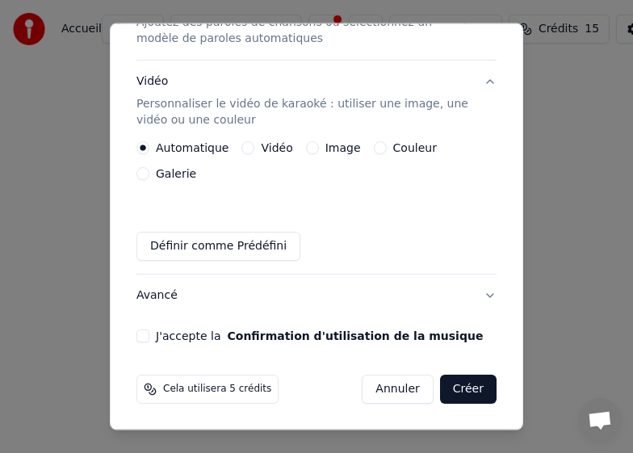
click at [139, 339] on button "J'accepte la Confirmation d'utilisation de la musique" at bounding box center [143, 336] width 13 height 13
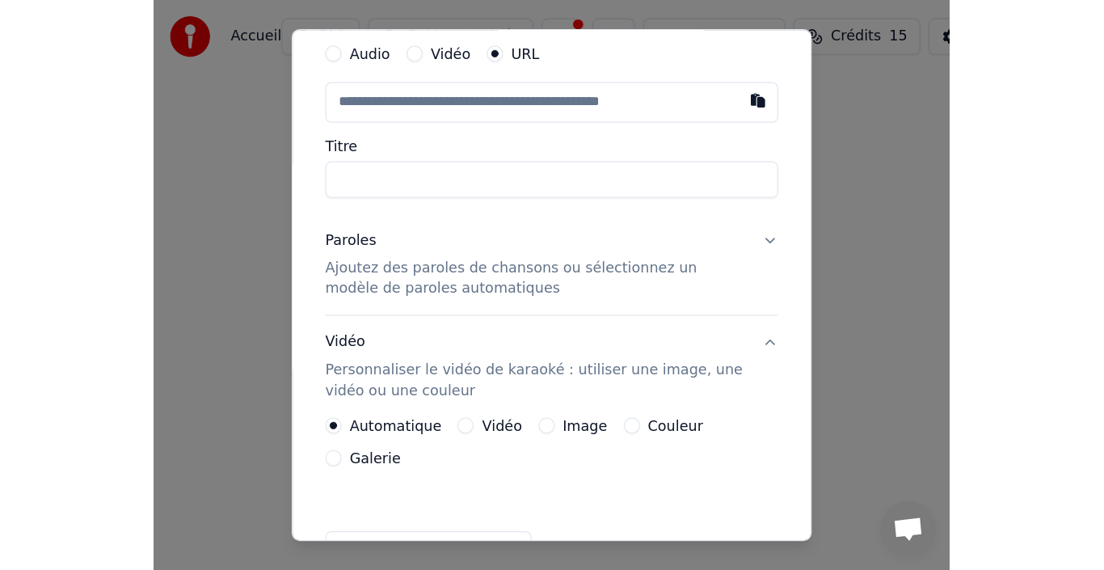
scroll to position [53, 0]
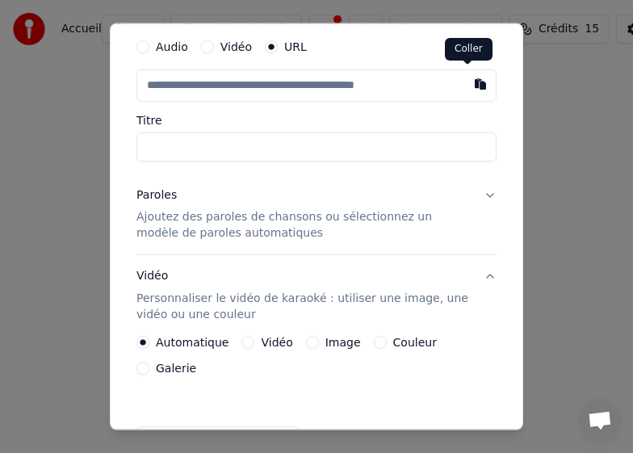
click at [467, 83] on button "button" at bounding box center [481, 83] width 32 height 29
click at [465, 84] on button "button" at bounding box center [481, 83] width 32 height 29
click at [468, 82] on button "button" at bounding box center [481, 83] width 32 height 29
click at [465, 80] on button "button" at bounding box center [481, 83] width 32 height 29
click at [363, 86] on input "text" at bounding box center [317, 85] width 360 height 32
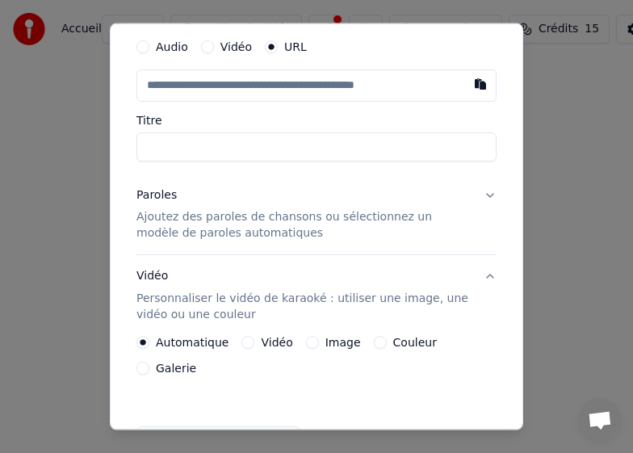
click at [466, 86] on button "button" at bounding box center [481, 83] width 32 height 29
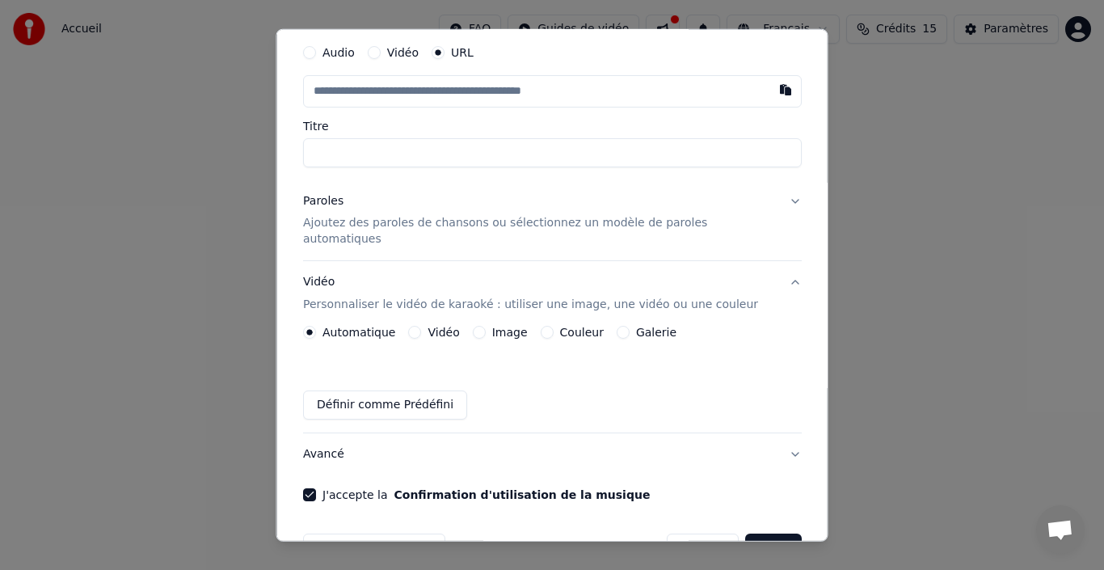
click at [730, 152] on input "Titre" at bounding box center [552, 151] width 499 height 29
click at [775, 151] on input "Titre" at bounding box center [552, 151] width 499 height 29
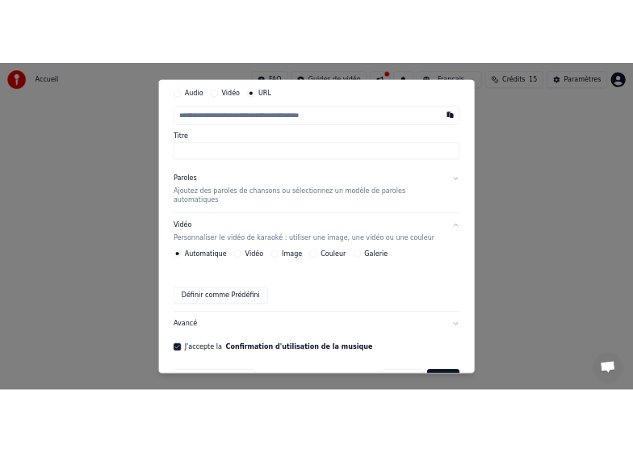
scroll to position [0, 0]
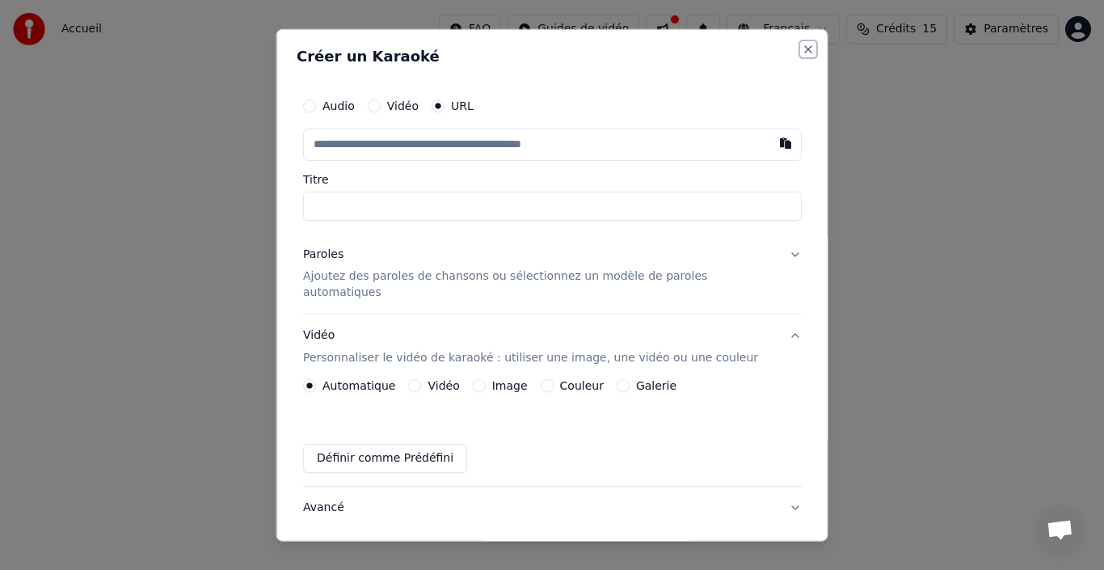
click at [802, 49] on button "Close" at bounding box center [808, 48] width 13 height 13
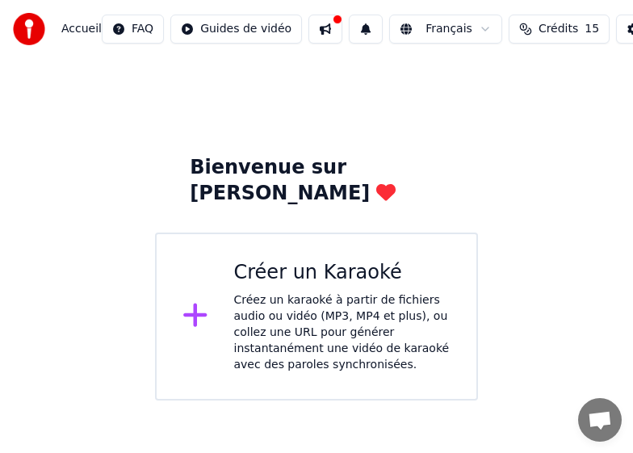
click at [116, 401] on html "Accueil FAQ Guides de vidéo Français Crédits 15 Paramètres Bienvenue sur Youka …" at bounding box center [316, 200] width 633 height 401
click at [280, 293] on div "Créez un karaoké à partir de fichiers audio ou vidéo (MP3, MP4 et plus), ou col…" at bounding box center [342, 333] width 217 height 81
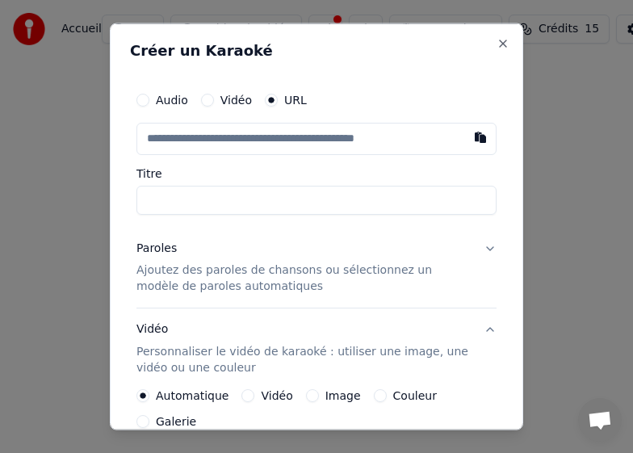
click at [146, 104] on button "Audio" at bounding box center [143, 99] width 13 height 13
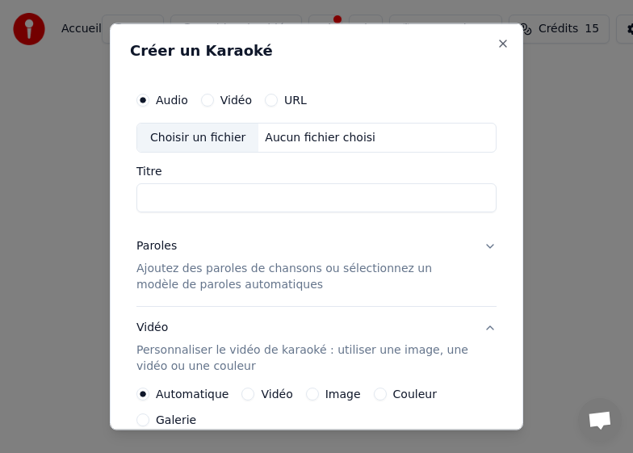
click at [192, 139] on div "Choisir un fichier" at bounding box center [197, 137] width 121 height 29
click at [273, 138] on div "Aucun fichier choisi" at bounding box center [321, 137] width 124 height 16
type input "**********"
click at [209, 100] on button "Vidéo" at bounding box center [207, 99] width 13 height 13
click at [283, 137] on div "Aucun fichier choisi" at bounding box center [321, 137] width 124 height 16
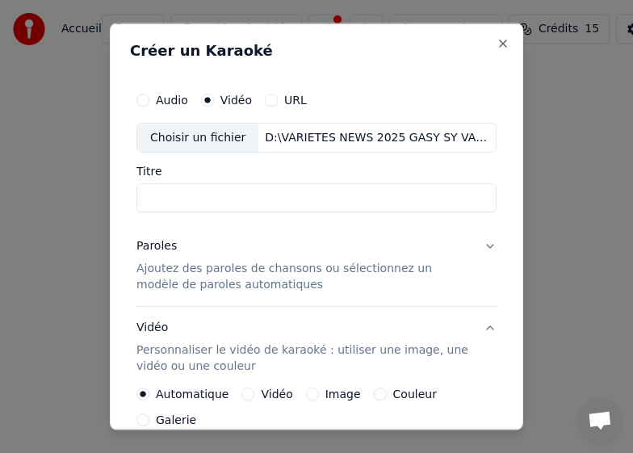
type input "**********"
click at [272, 98] on button "URL" at bounding box center [271, 99] width 13 height 13
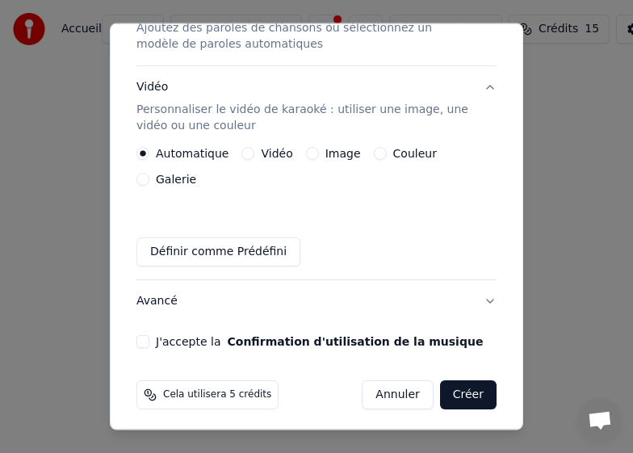
scroll to position [248, 0]
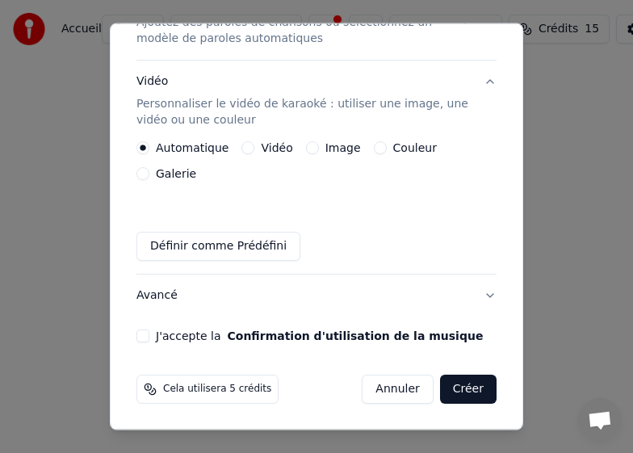
click at [145, 337] on button "J'accepte la Confirmation d'utilisation de la musique" at bounding box center [143, 336] width 13 height 13
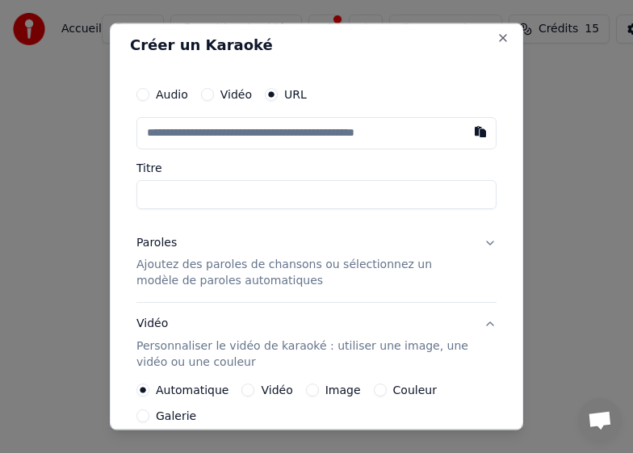
scroll to position [0, 0]
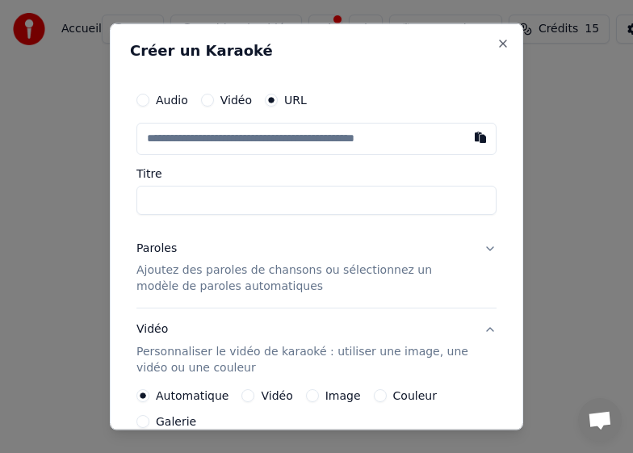
click at [469, 139] on button "button" at bounding box center [481, 136] width 32 height 29
click at [465, 138] on button "button" at bounding box center [481, 136] width 32 height 29
click at [465, 137] on button "button" at bounding box center [481, 136] width 32 height 29
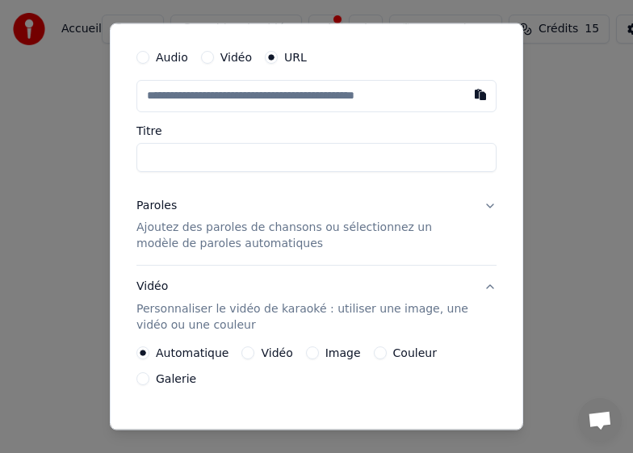
scroll to position [81, 0]
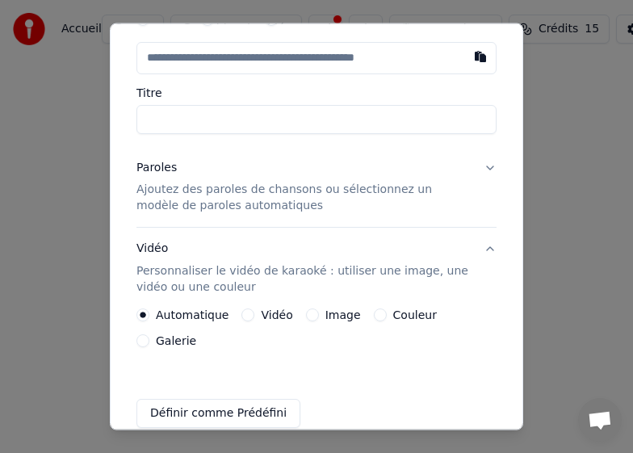
click at [256, 192] on p "Ajoutez des paroles de chansons ou sélectionnez un modèle de paroles automatiqu…" at bounding box center [304, 198] width 335 height 32
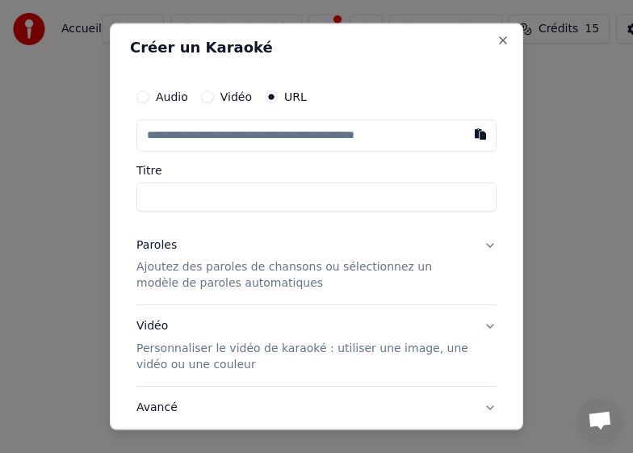
scroll to position [0, 0]
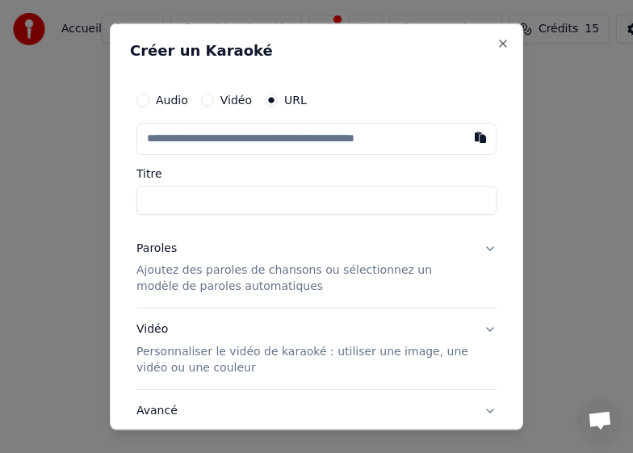
click at [220, 354] on p "Personnaliser le vidéo de karaoké : utiliser une image, une vidéo ou une couleur" at bounding box center [304, 360] width 335 height 32
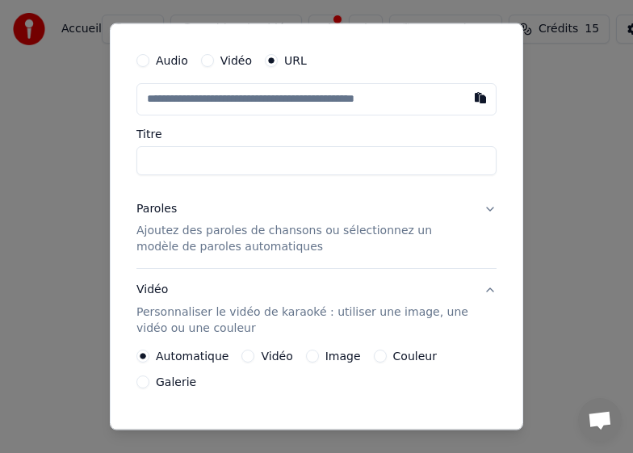
scroll to position [6, 0]
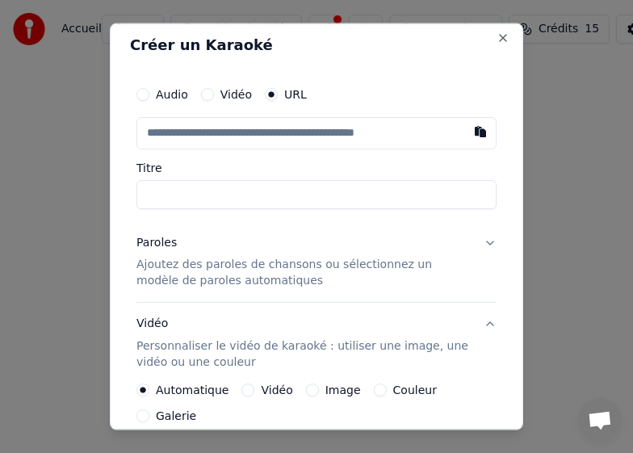
click at [273, 391] on label "Vidéo" at bounding box center [277, 390] width 32 height 11
click at [255, 391] on button "Vidéo" at bounding box center [248, 390] width 13 height 13
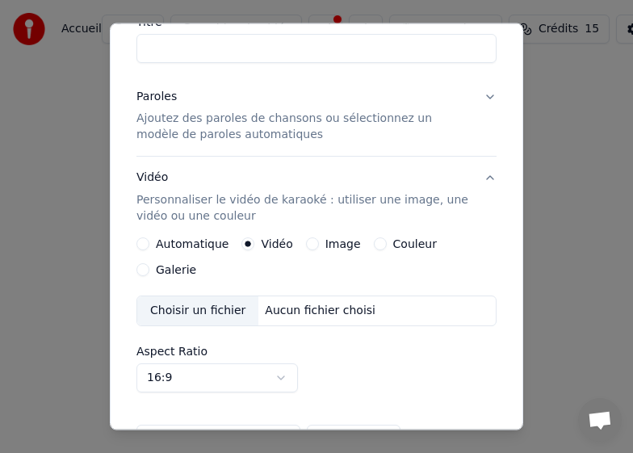
scroll to position [0, 0]
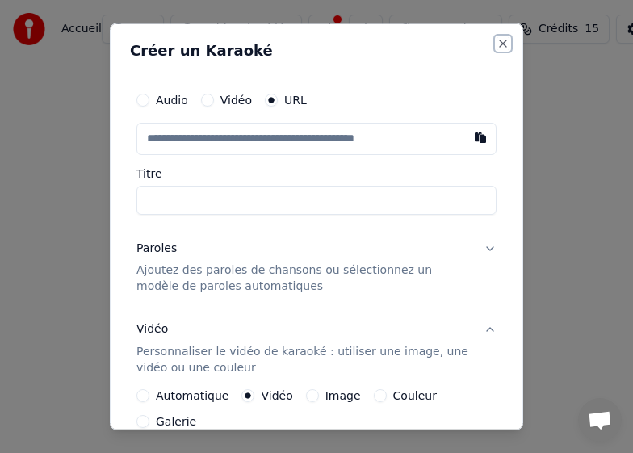
click at [497, 44] on button "Close" at bounding box center [503, 42] width 13 height 13
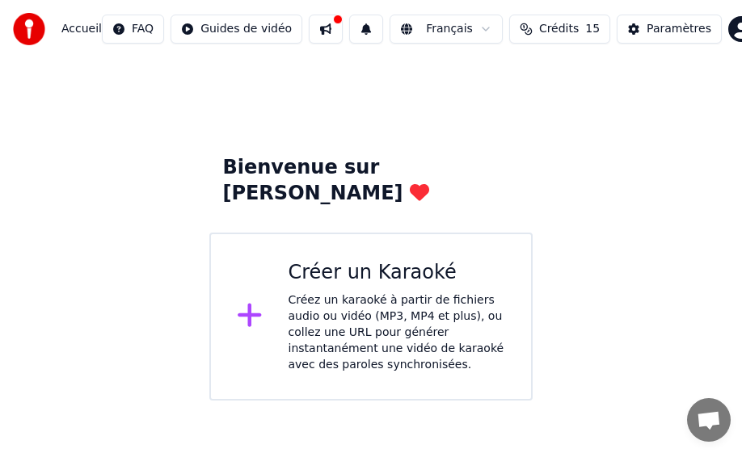
click at [367, 298] on div "Créez un karaoké à partir de fichiers audio ou vidéo (MP3, MP4 et plus), ou col…" at bounding box center [396, 333] width 217 height 81
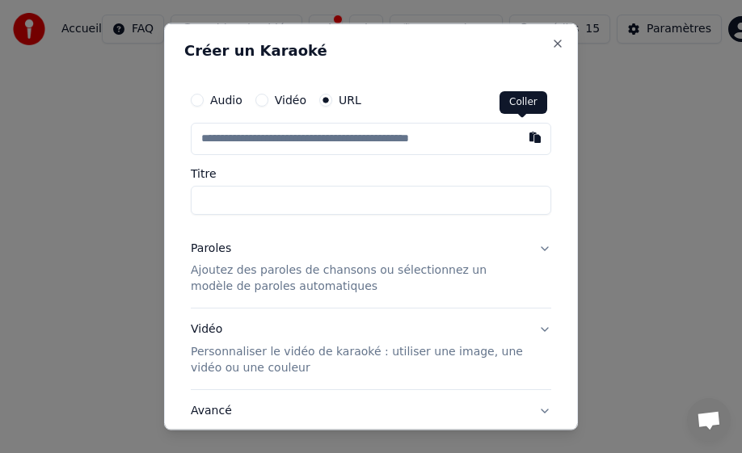
click at [519, 140] on button "button" at bounding box center [535, 136] width 32 height 29
click at [202, 100] on button "Audio" at bounding box center [197, 99] width 13 height 13
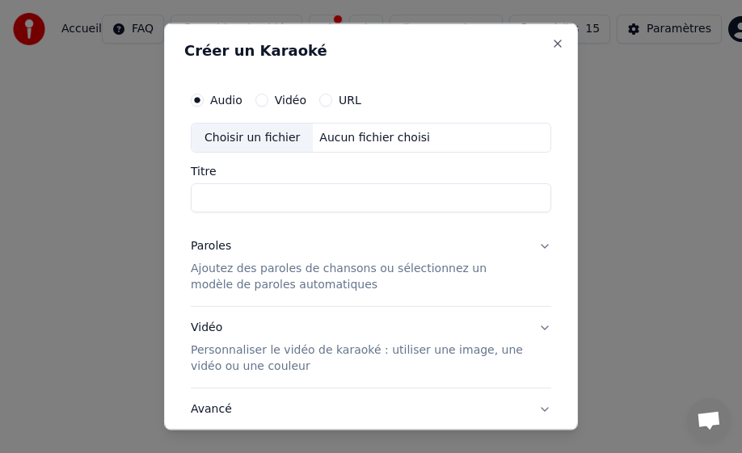
click at [264, 99] on button "Vidéo" at bounding box center [261, 99] width 13 height 13
click at [345, 141] on div "Aucun fichier choisi" at bounding box center [375, 137] width 124 height 16
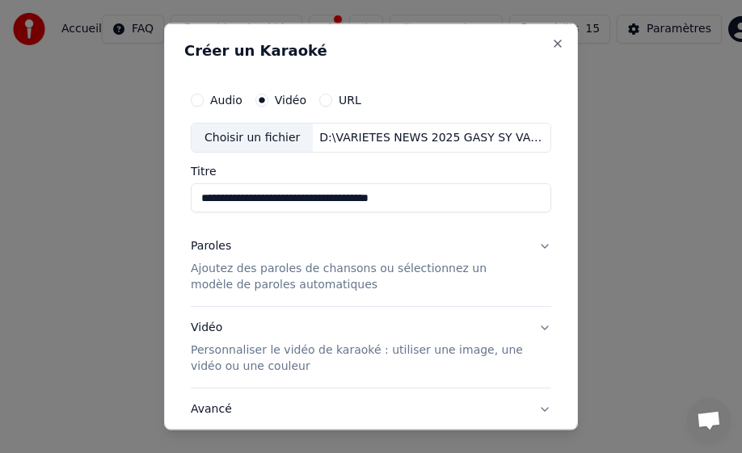
type input "**********"
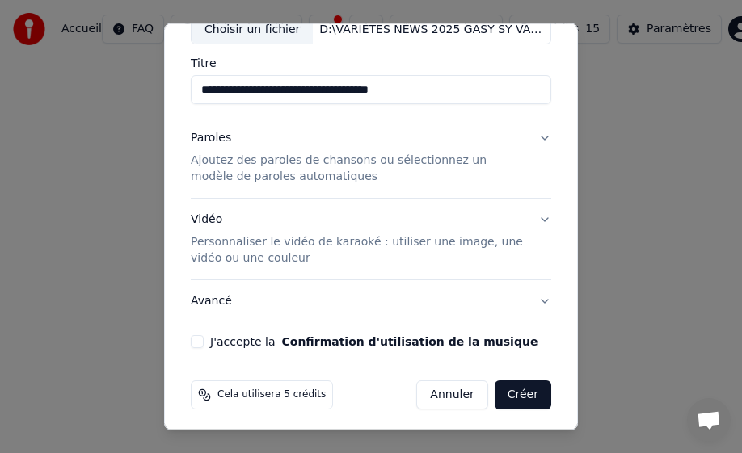
scroll to position [114, 0]
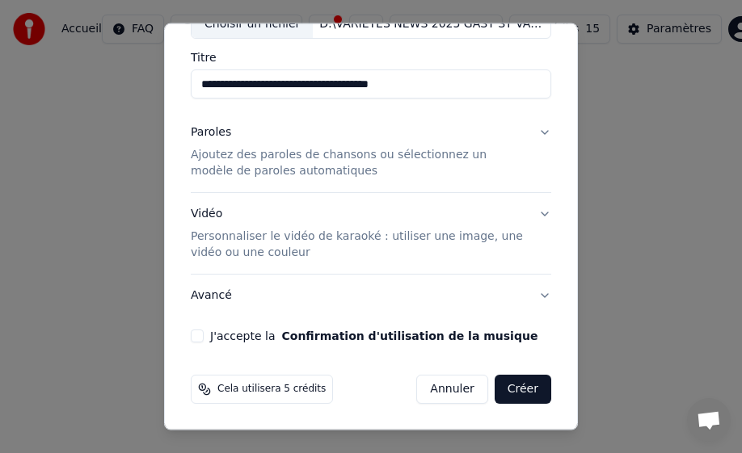
click at [208, 335] on div "J'accepte la Confirmation d'utilisation de la musique" at bounding box center [371, 336] width 360 height 13
click at [227, 335] on label "J'accepte la Confirmation d'utilisation de la musique" at bounding box center [373, 335] width 327 height 11
click at [204, 335] on button "J'accepte la Confirmation d'utilisation de la musique" at bounding box center [197, 336] width 13 height 13
click at [520, 390] on button "Créer" at bounding box center [523, 389] width 57 height 29
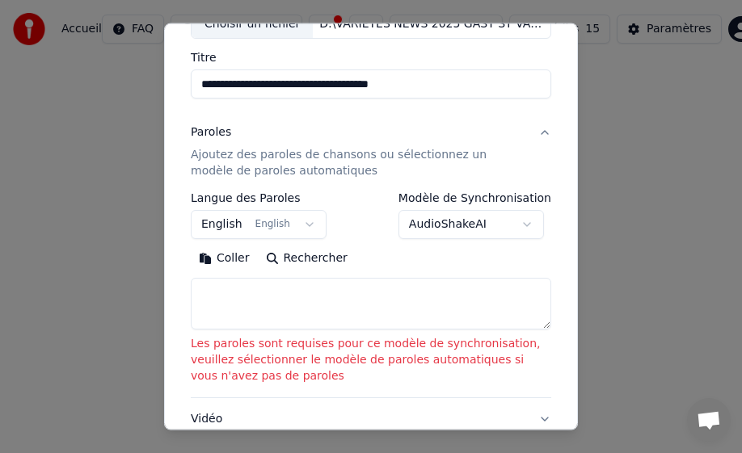
click at [297, 225] on button "English English" at bounding box center [259, 224] width 136 height 29
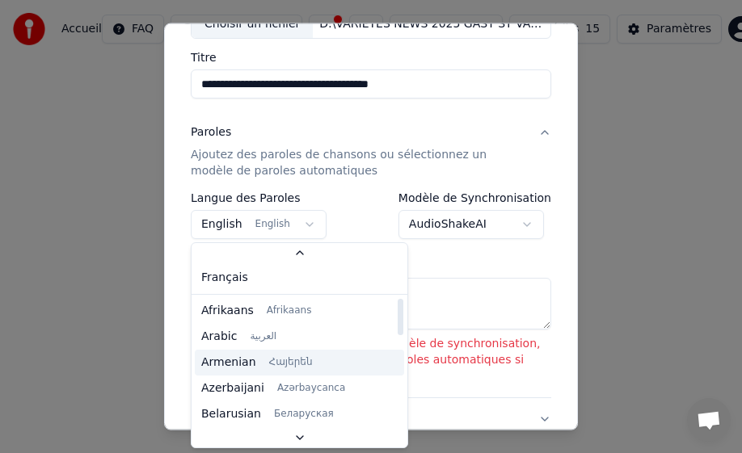
scroll to position [0, 0]
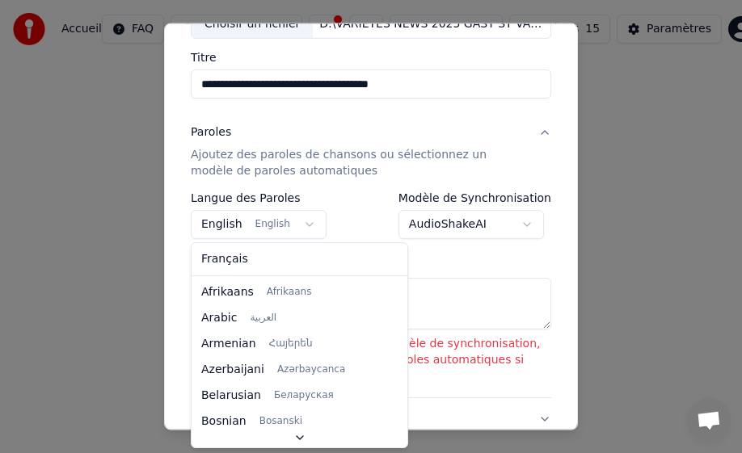
select select "**"
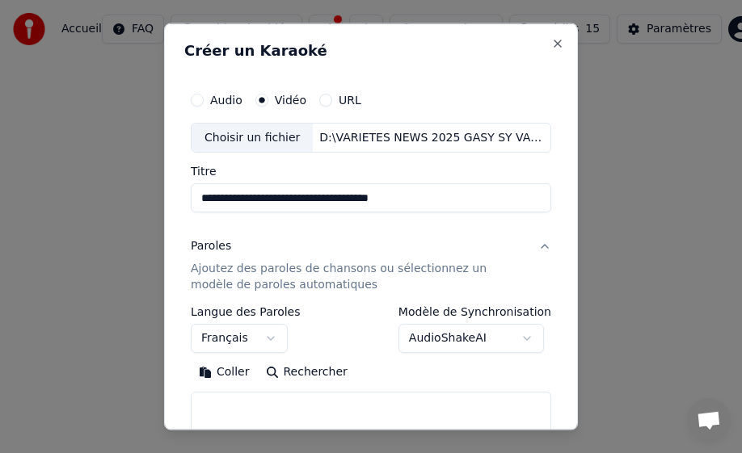
click at [217, 250] on div "Paroles" at bounding box center [211, 246] width 40 height 16
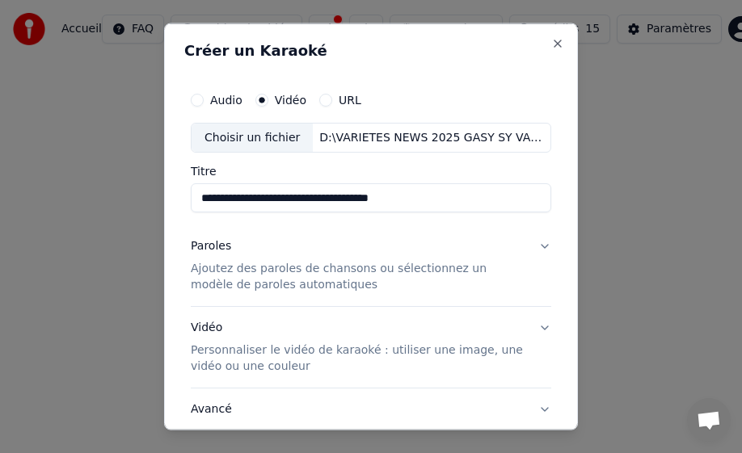
click at [248, 271] on p "Ajoutez des paroles de chansons ou sélectionnez un modèle de paroles automatiqu…" at bounding box center [358, 277] width 335 height 32
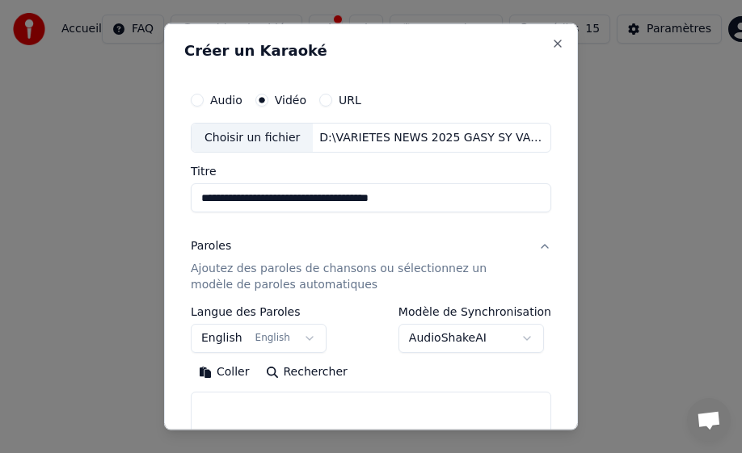
scroll to position [81, 0]
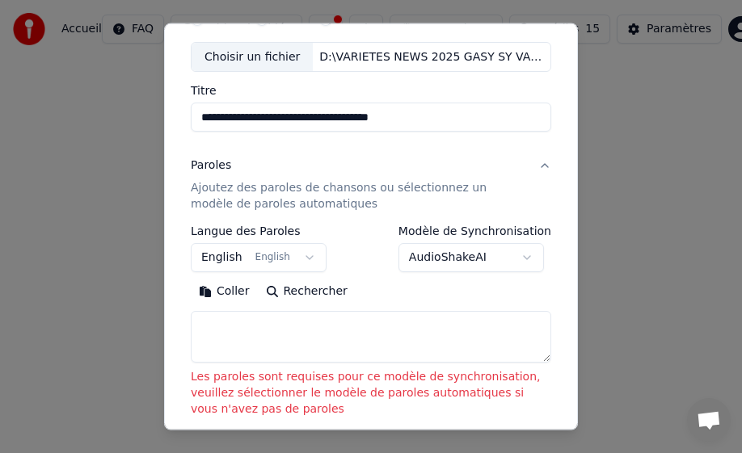
click at [521, 254] on button "AudioShakeAI" at bounding box center [470, 257] width 145 height 29
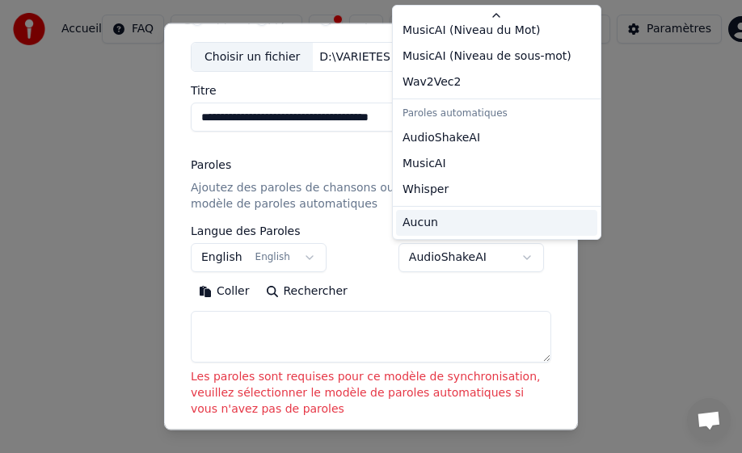
scroll to position [59, 0]
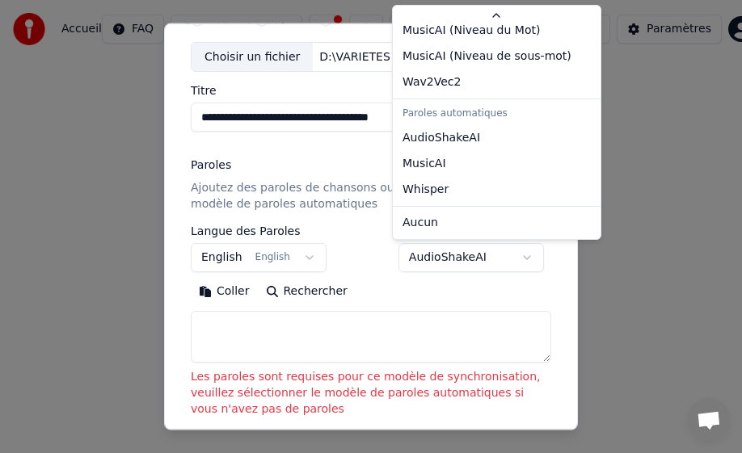
click at [434, 311] on body "**********" at bounding box center [371, 200] width 742 height 401
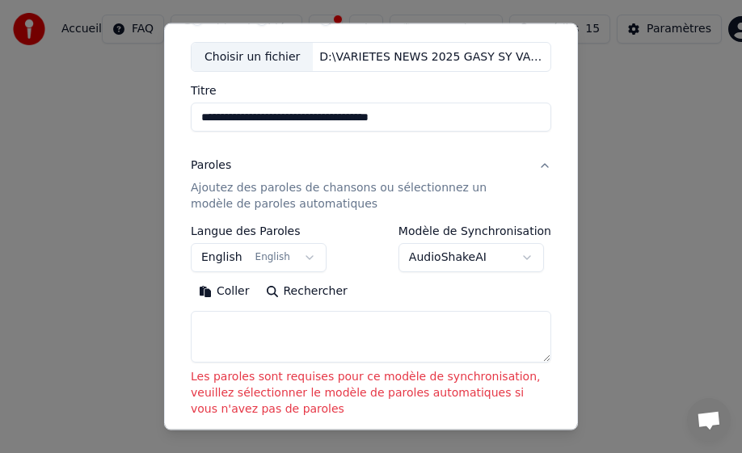
scroll to position [0, 0]
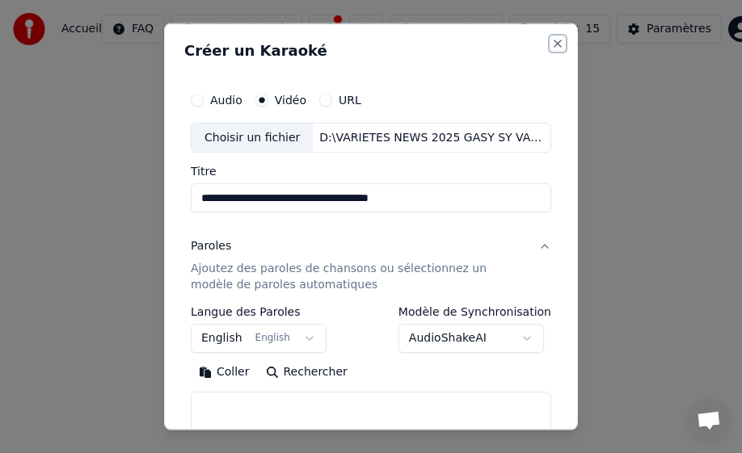
click at [551, 45] on button "Close" at bounding box center [557, 42] width 13 height 13
select select
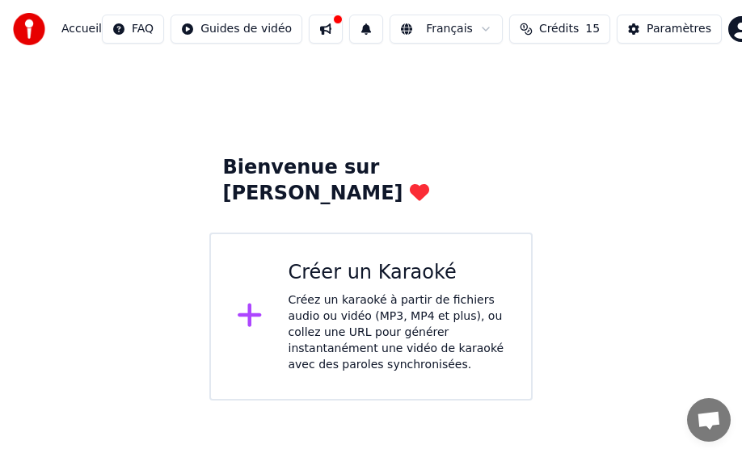
click at [372, 293] on div "Créez un karaoké à partir de fichiers audio ou vidéo (MP3, MP4 et plus), ou col…" at bounding box center [396, 333] width 217 height 81
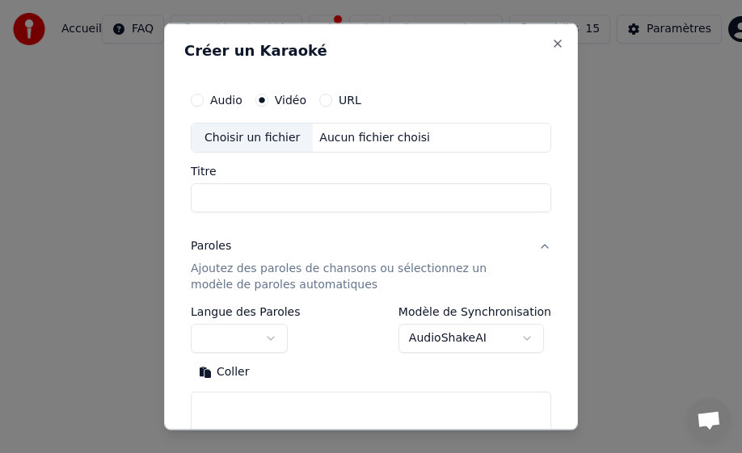
click at [323, 101] on button "URL" at bounding box center [325, 99] width 13 height 13
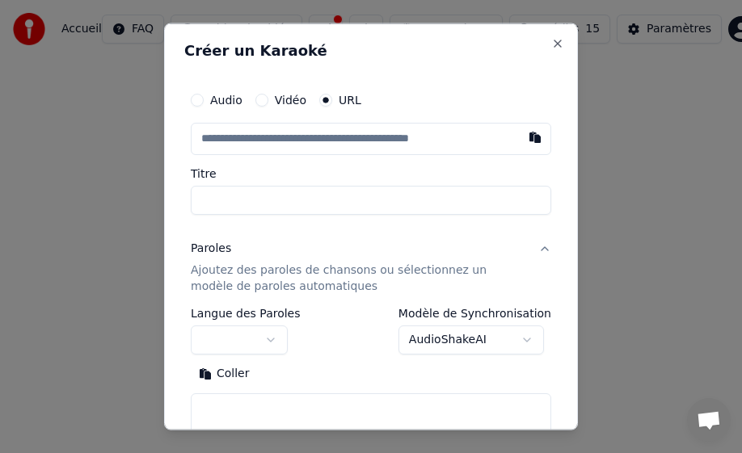
select select "**"
click at [551, 44] on button "Close" at bounding box center [557, 42] width 13 height 13
select select
